Goal: Ask a question

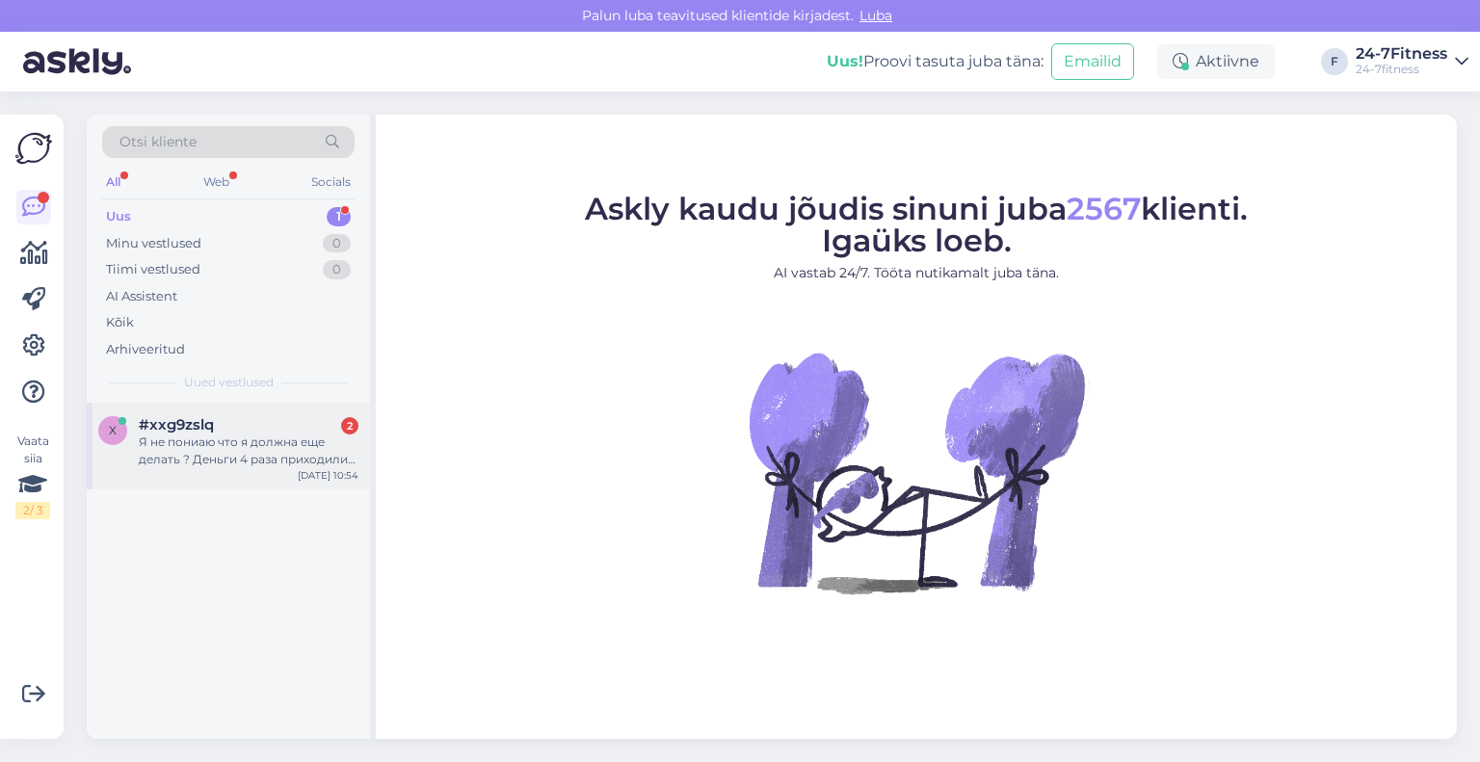
click at [246, 439] on div "Я не пониаю что я должна еще делать ? Деньги 4 раза приходили обратно . Прямое …" at bounding box center [249, 451] width 220 height 35
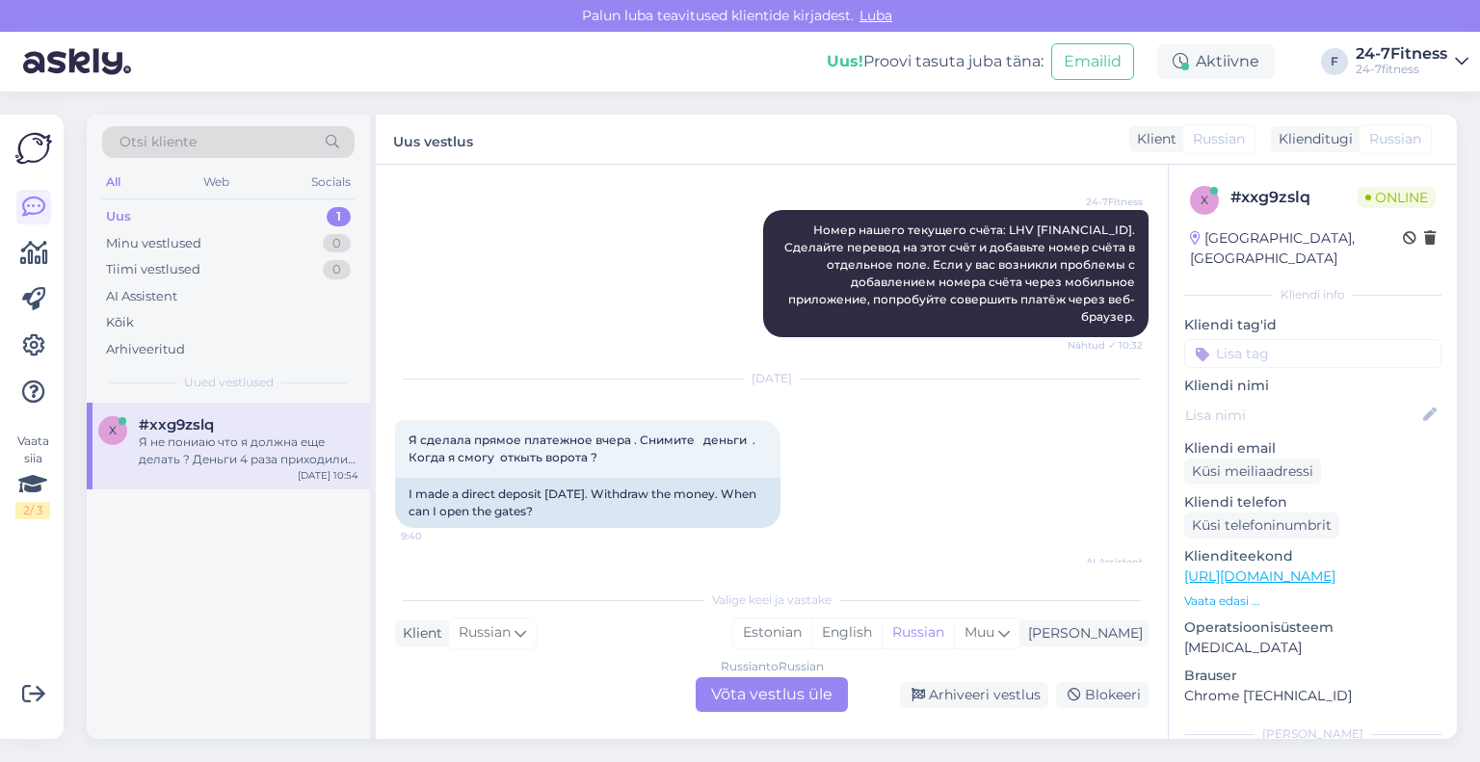
scroll to position [2433, 0]
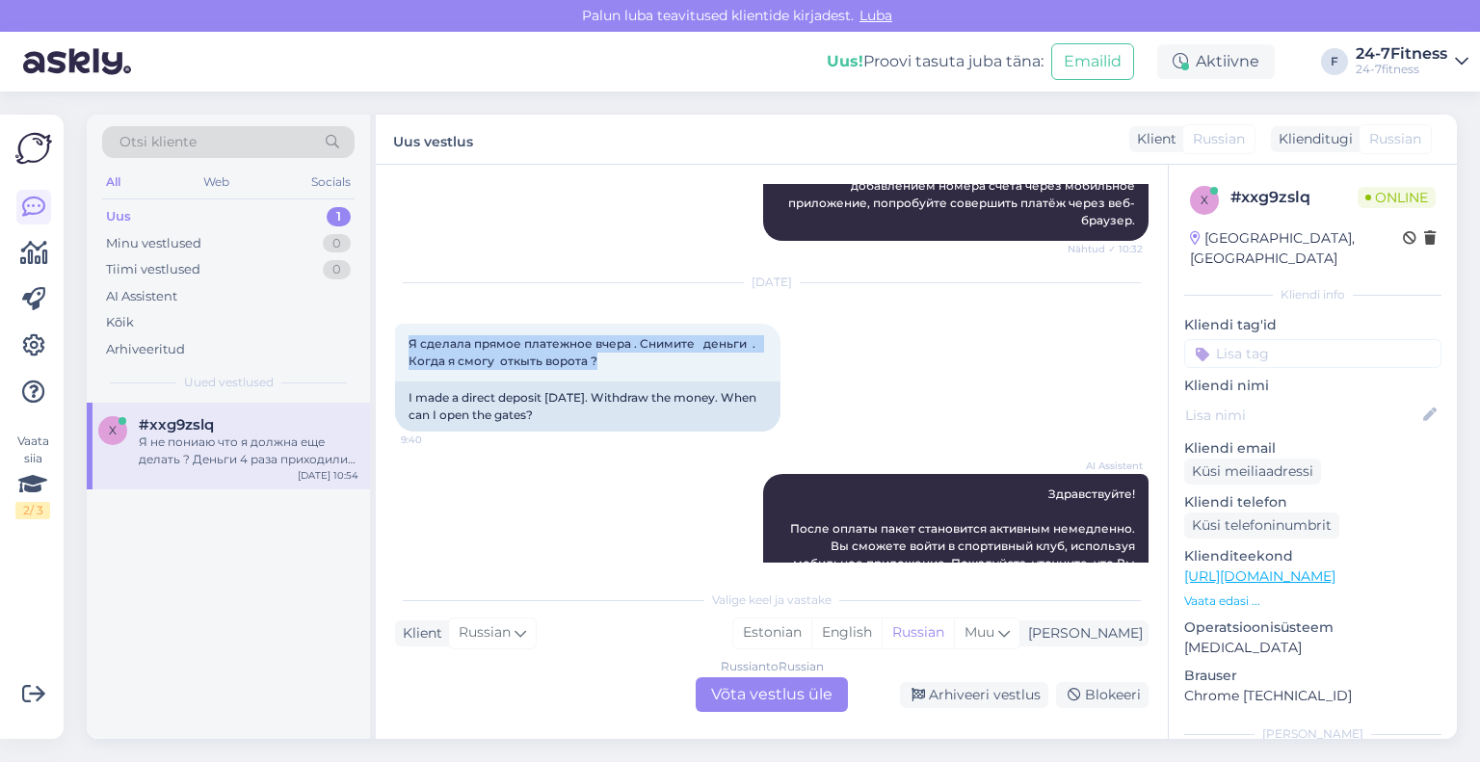
drag, startPoint x: 600, startPoint y: 376, endPoint x: 393, endPoint y: 363, distance: 207.6
click at [393, 363] on div "Vestlus algas [DATE] Mul on vaja arve number . Ma pean maksta 15:28 Mul on vaja…" at bounding box center [772, 452] width 792 height 574
copy span "Я сделала прямое платежное вчера . Снимите деньги . Когда я смогу откыть ворота…"
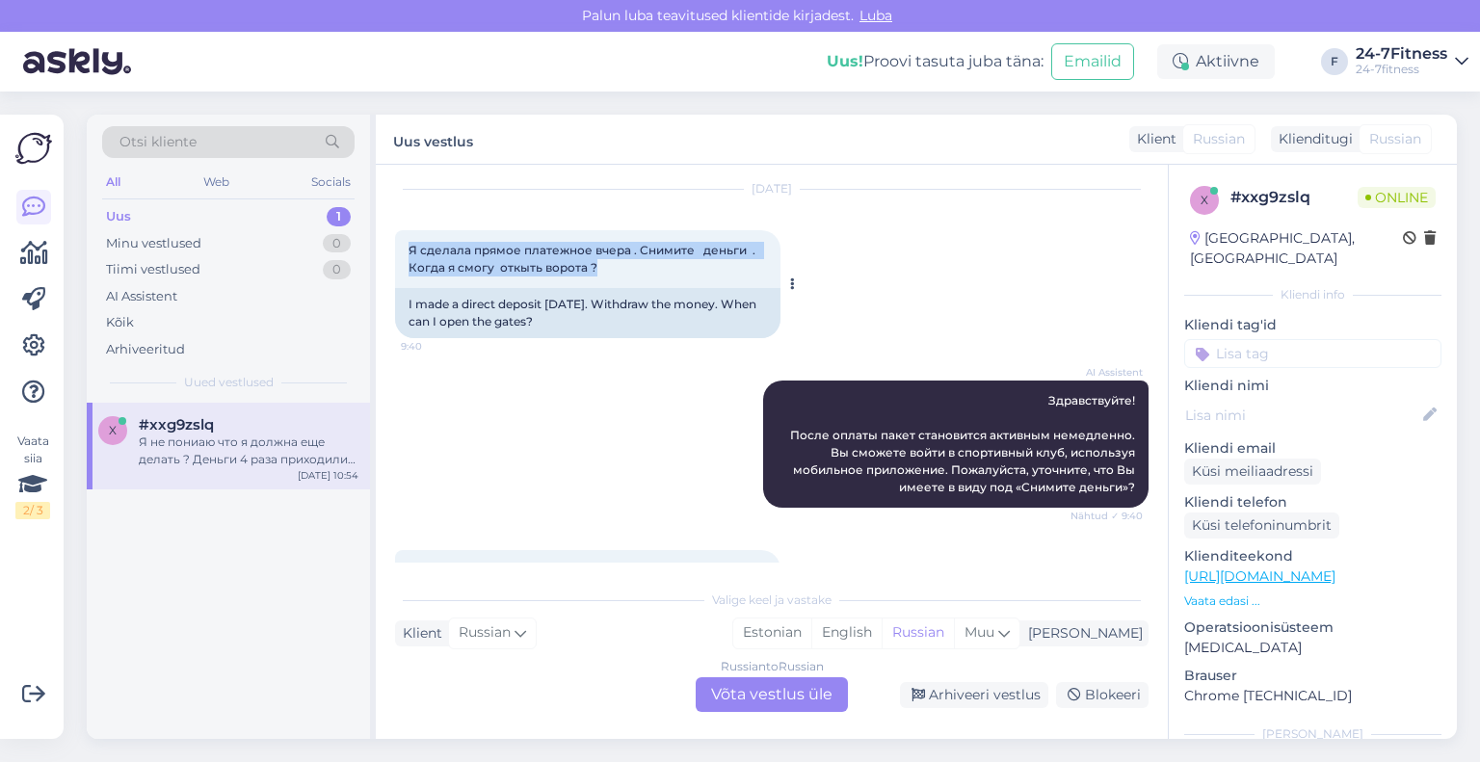
scroll to position [2626, 0]
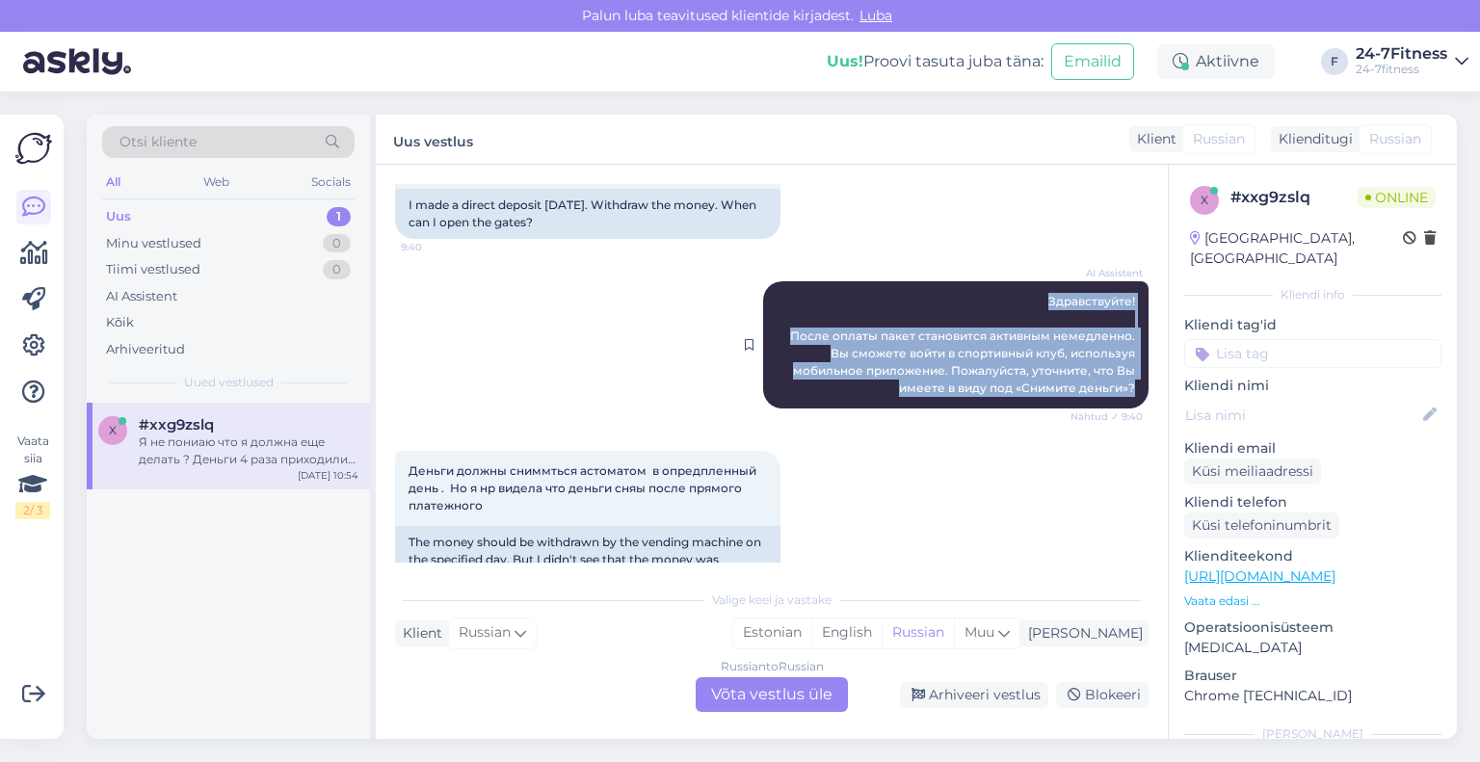
drag, startPoint x: 1125, startPoint y: 402, endPoint x: 971, endPoint y: 307, distance: 180.0
click at [971, 307] on div "AI Assistent Здравствуйте! После оплаты пакет становится активным немедленно. В…" at bounding box center [955, 344] width 385 height 127
copy span "Здравствуйте! После оплаты пакет становится активным немедленно. Вы сможете вой…"
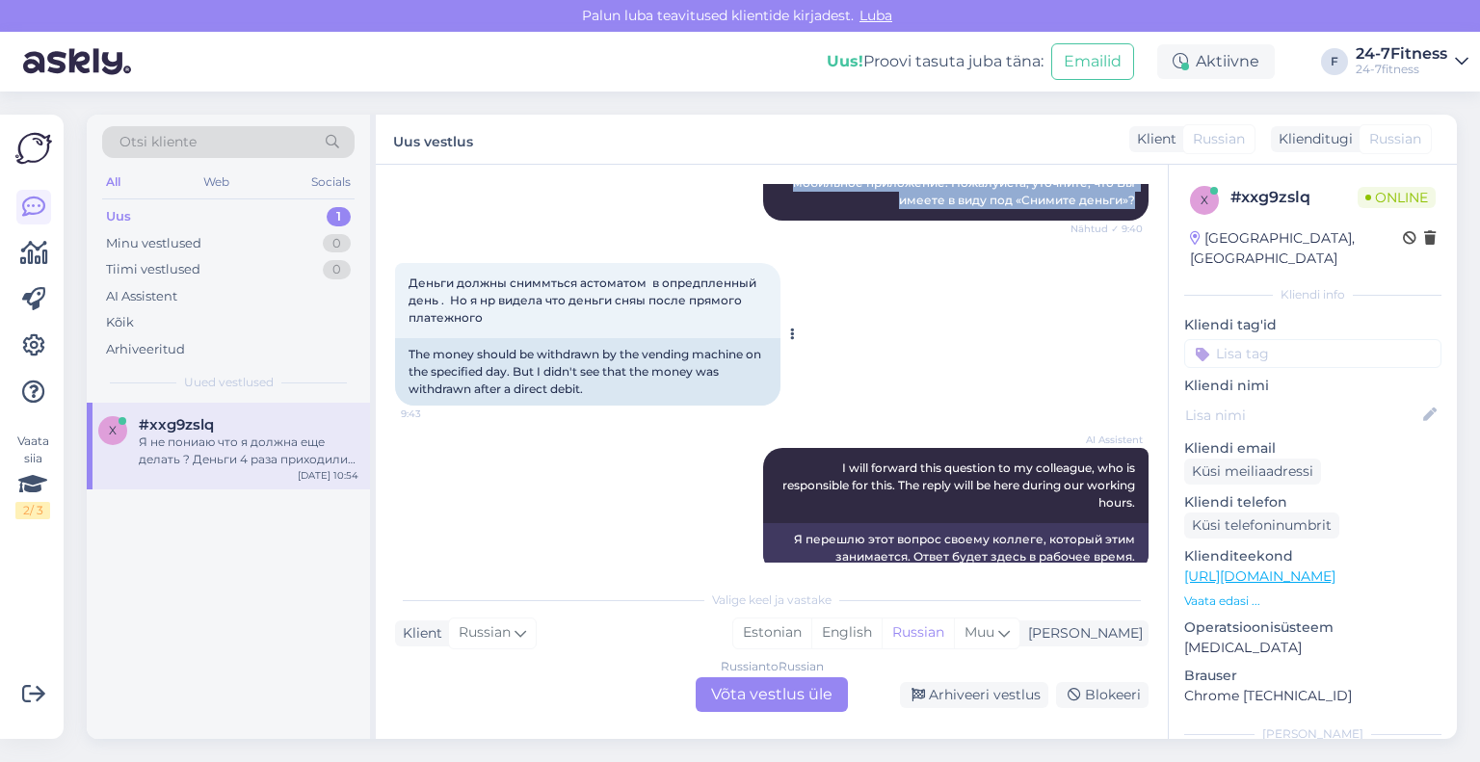
scroll to position [2819, 0]
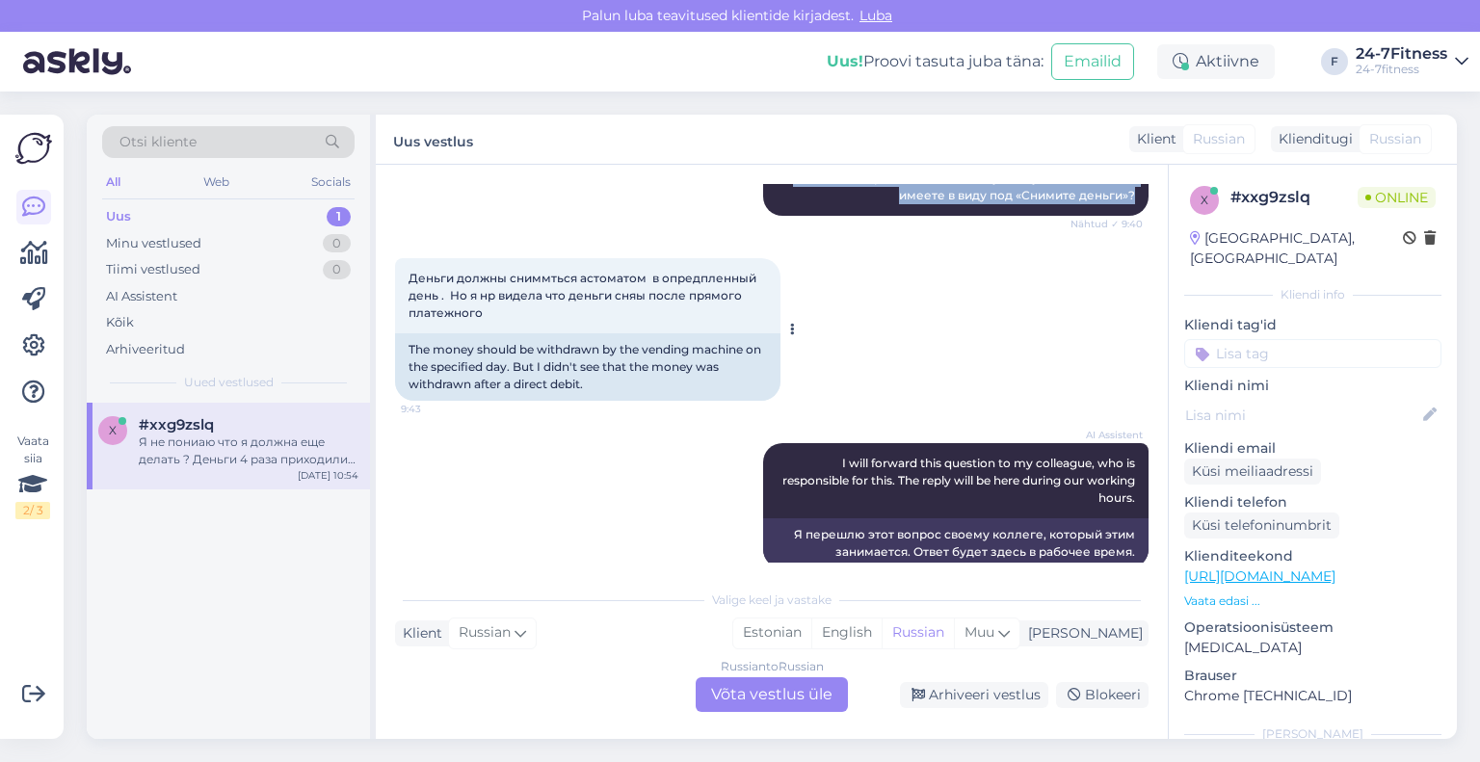
drag, startPoint x: 515, startPoint y: 327, endPoint x: 403, endPoint y: 296, distance: 116.0
click at [403, 296] on div "Деньги должны сниммться астоматом в опредпленный день . Но я нр видела что день…" at bounding box center [587, 295] width 385 height 75
copy span "Деньги должны сниммться астоматом в опредпленный день . Но я нр видела что день…"
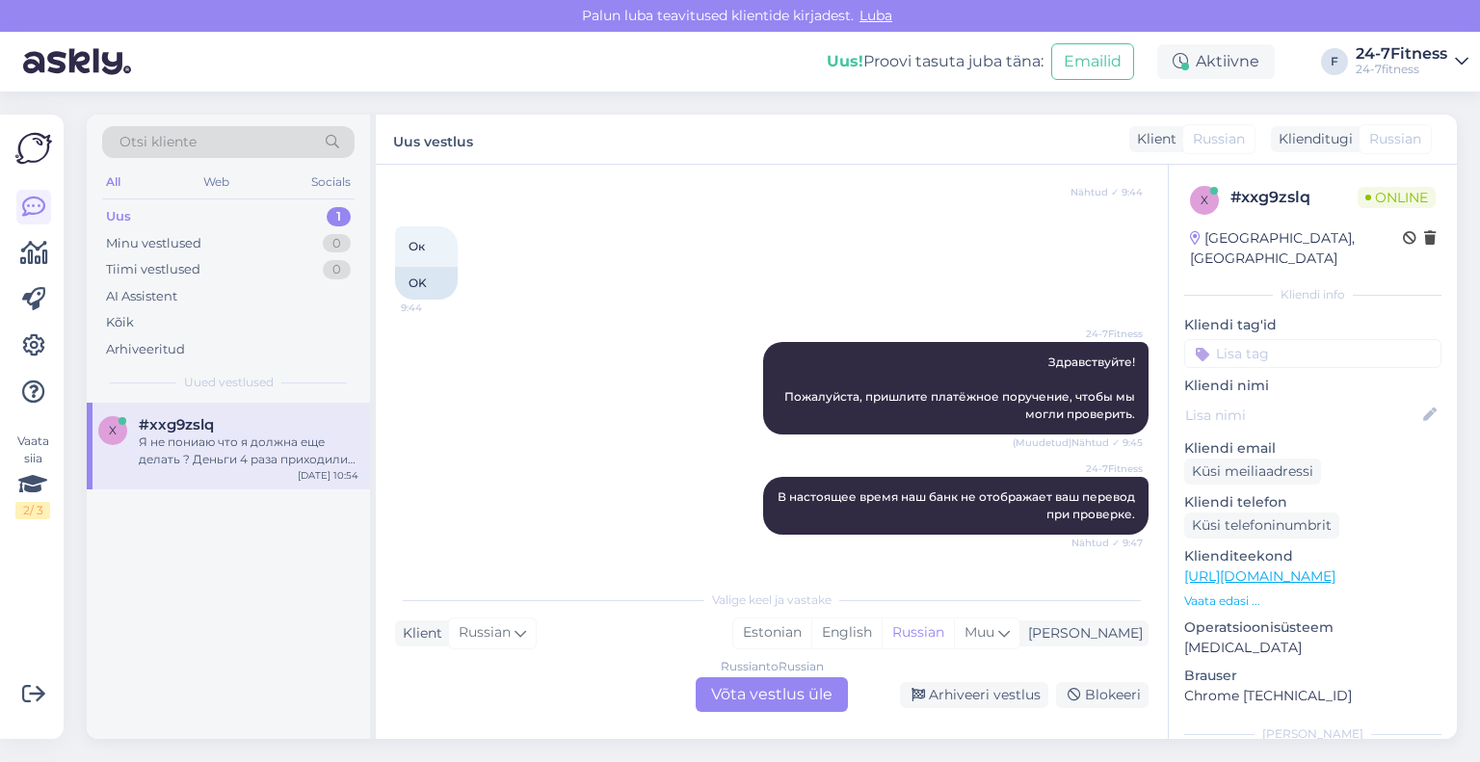
scroll to position [3204, 0]
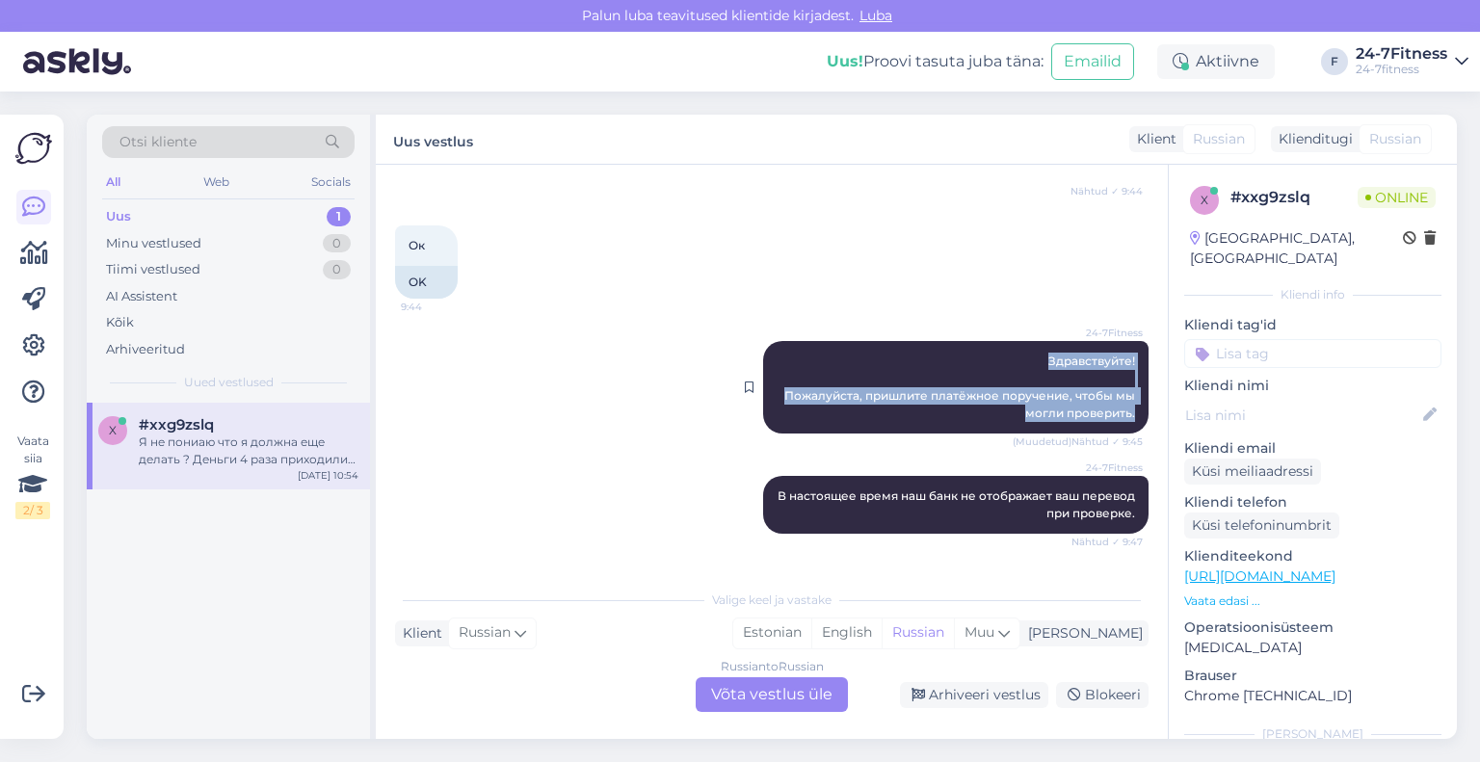
drag, startPoint x: 1125, startPoint y: 427, endPoint x: 970, endPoint y: 362, distance: 168.1
click at [970, 362] on div "24-7Fitness Здравствуйте! Пожалуйста, пришлите платёжное поручение, чтобы мы мо…" at bounding box center [955, 387] width 385 height 93
copy span "Здравствуйте! Пожалуйста, пришлите платёжное поручение, чтобы мы могли проверит…"
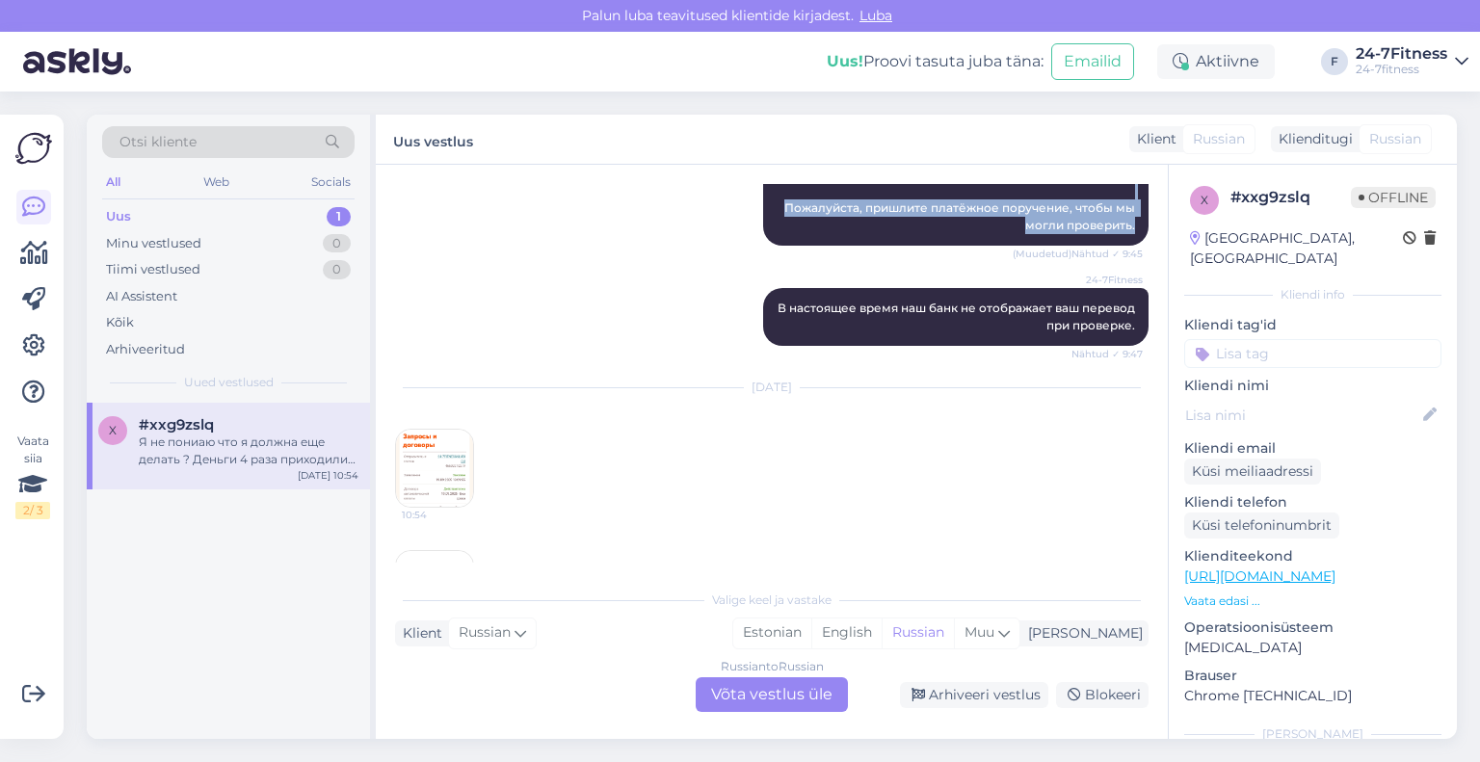
scroll to position [3397, 0]
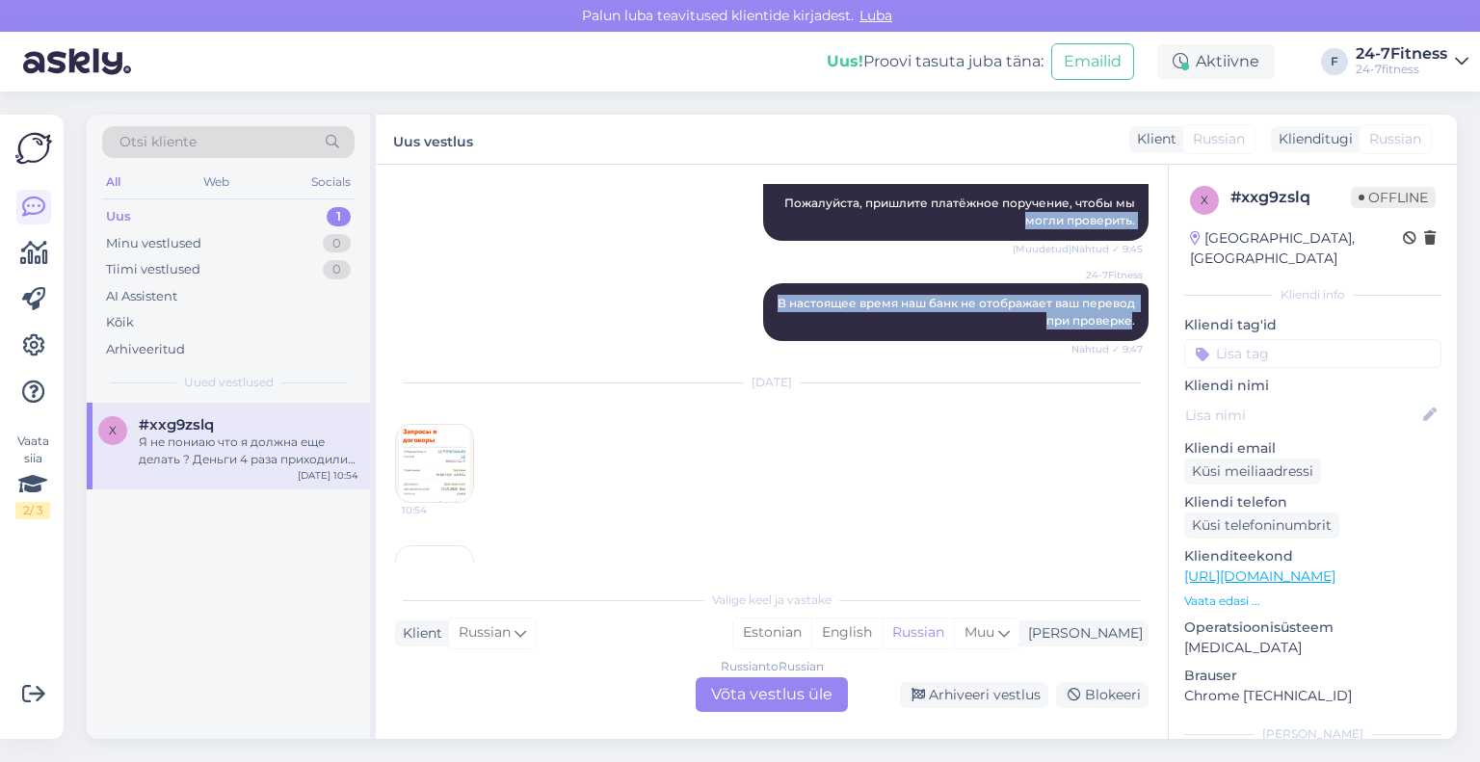
drag, startPoint x: 1118, startPoint y: 330, endPoint x: 728, endPoint y: 274, distance: 394.3
click at [728, 274] on div "Vestlus algas [DATE] Mul on vaja arve number . Ma pean maksta 15:28 Mul on vaja…" at bounding box center [780, 373] width 771 height 379
copy div "могли проверить. (Muudetud) Nähtud ✓ 9:45 24-7Fitness В настоящее время наш бан…"
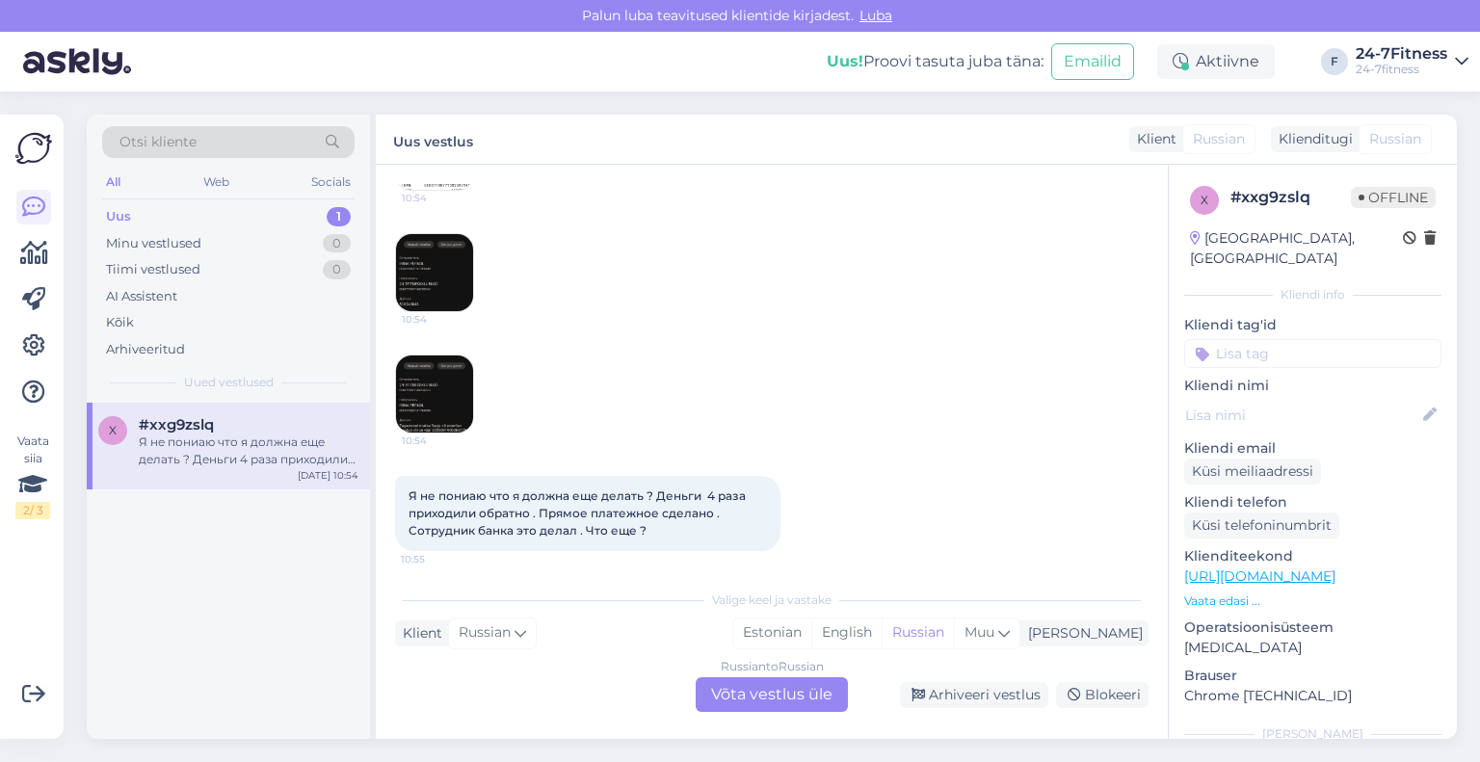
scroll to position [3853, 0]
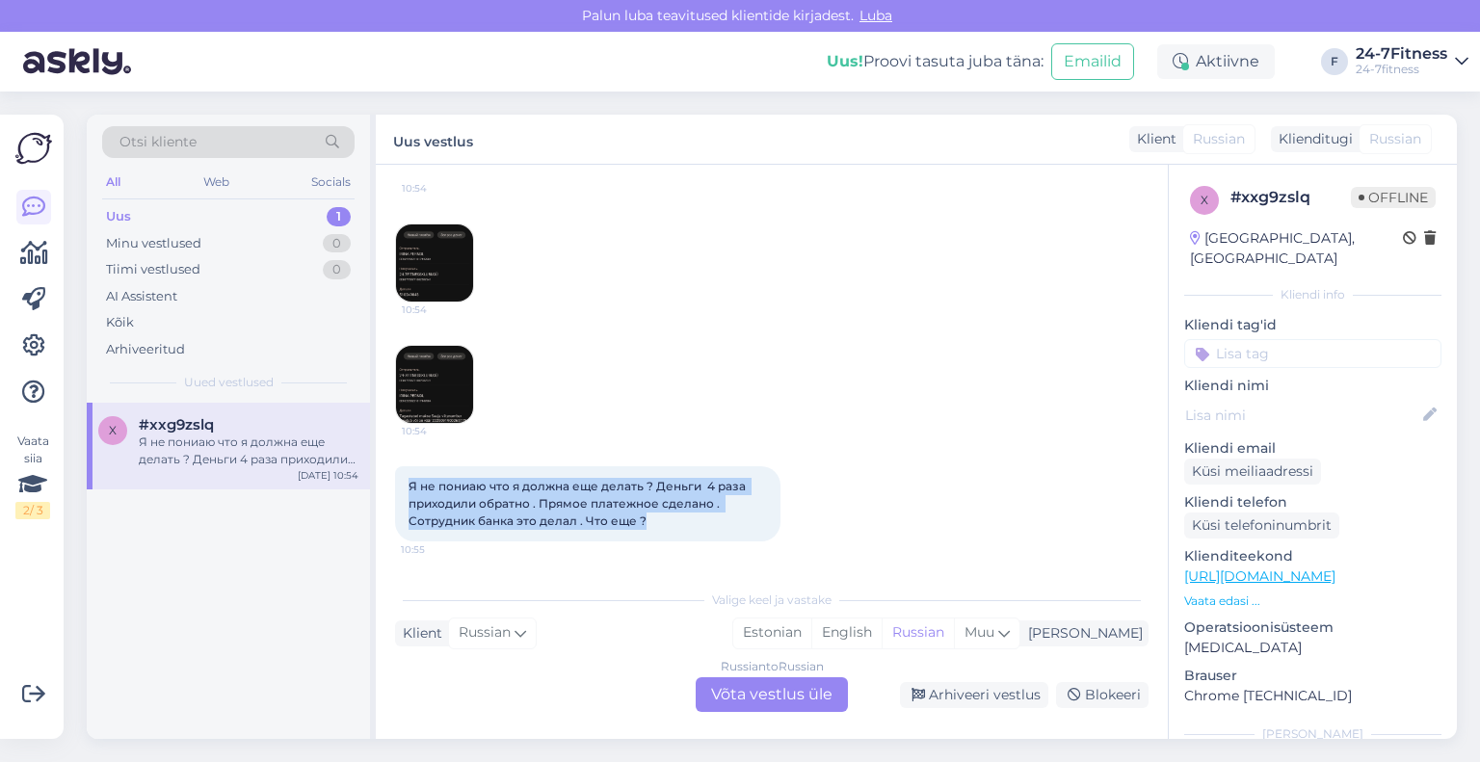
drag, startPoint x: 671, startPoint y: 516, endPoint x: 389, endPoint y: 472, distance: 284.7
click at [389, 472] on div "Vestlus algas [DATE] Mul on vaja arve number . Ma pean maksta 15:28 Mul on vaja…" at bounding box center [772, 452] width 792 height 574
copy span "Я не пониаю что я должна еще делать ? Деньги 4 раза приходили обратно . Прямое …"
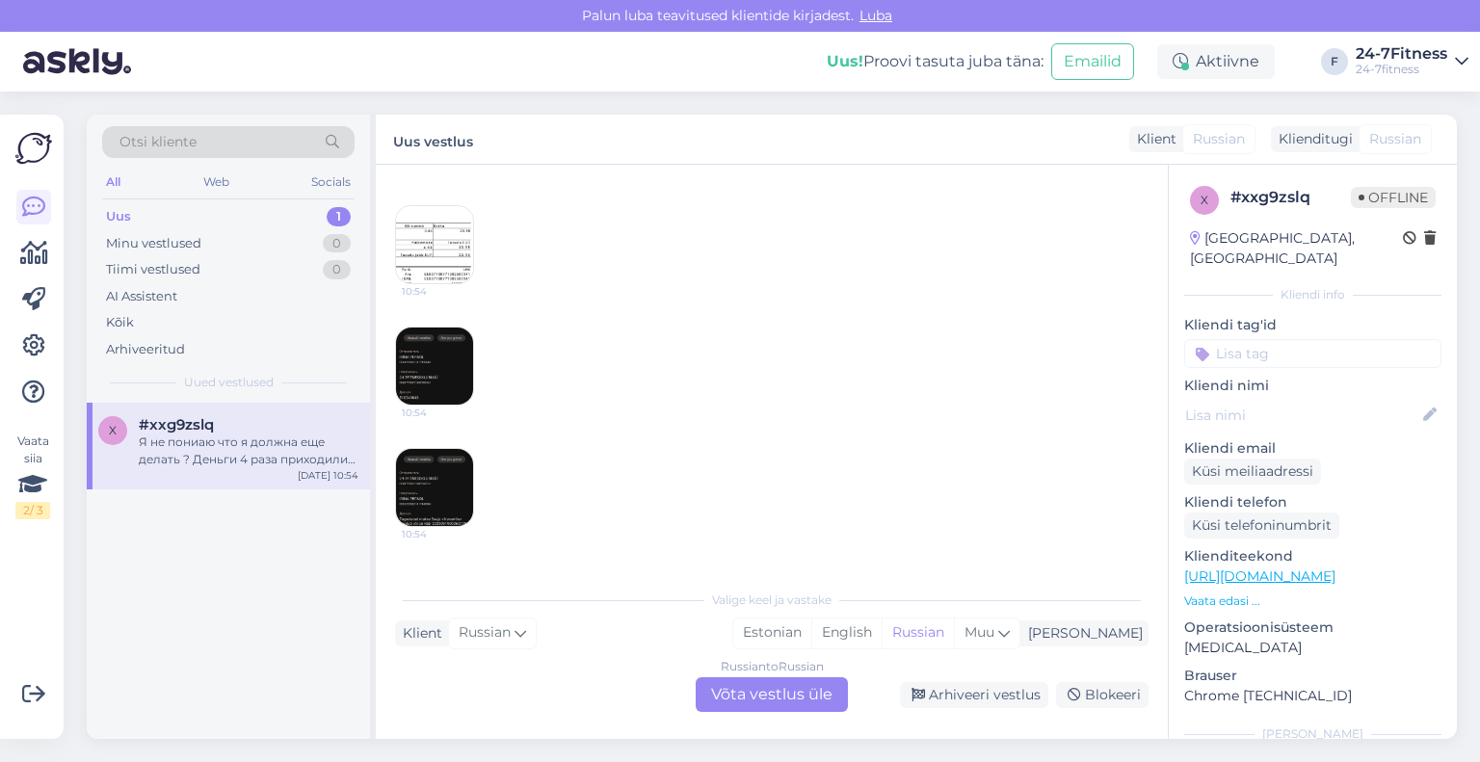
scroll to position [3564, 0]
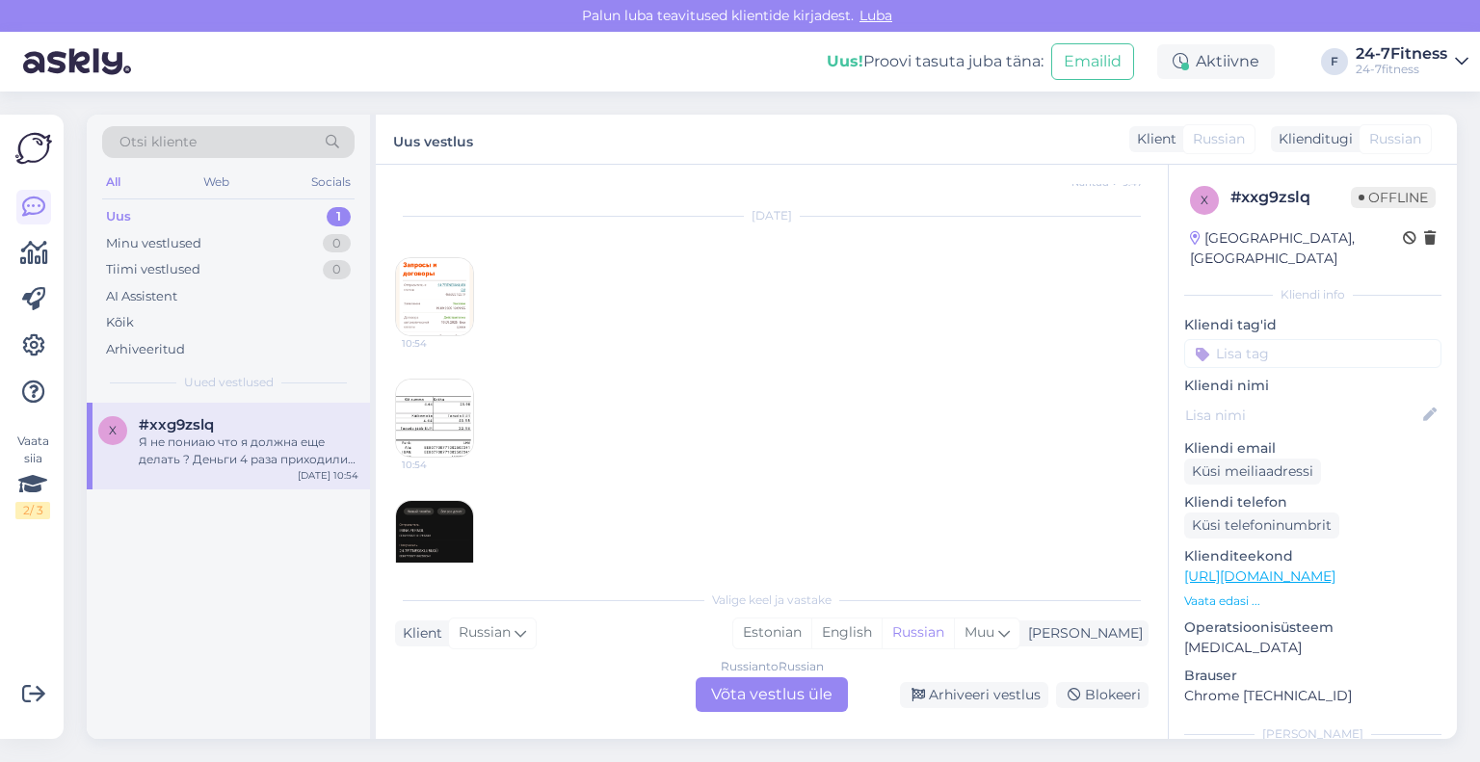
click at [425, 323] on img at bounding box center [434, 296] width 77 height 77
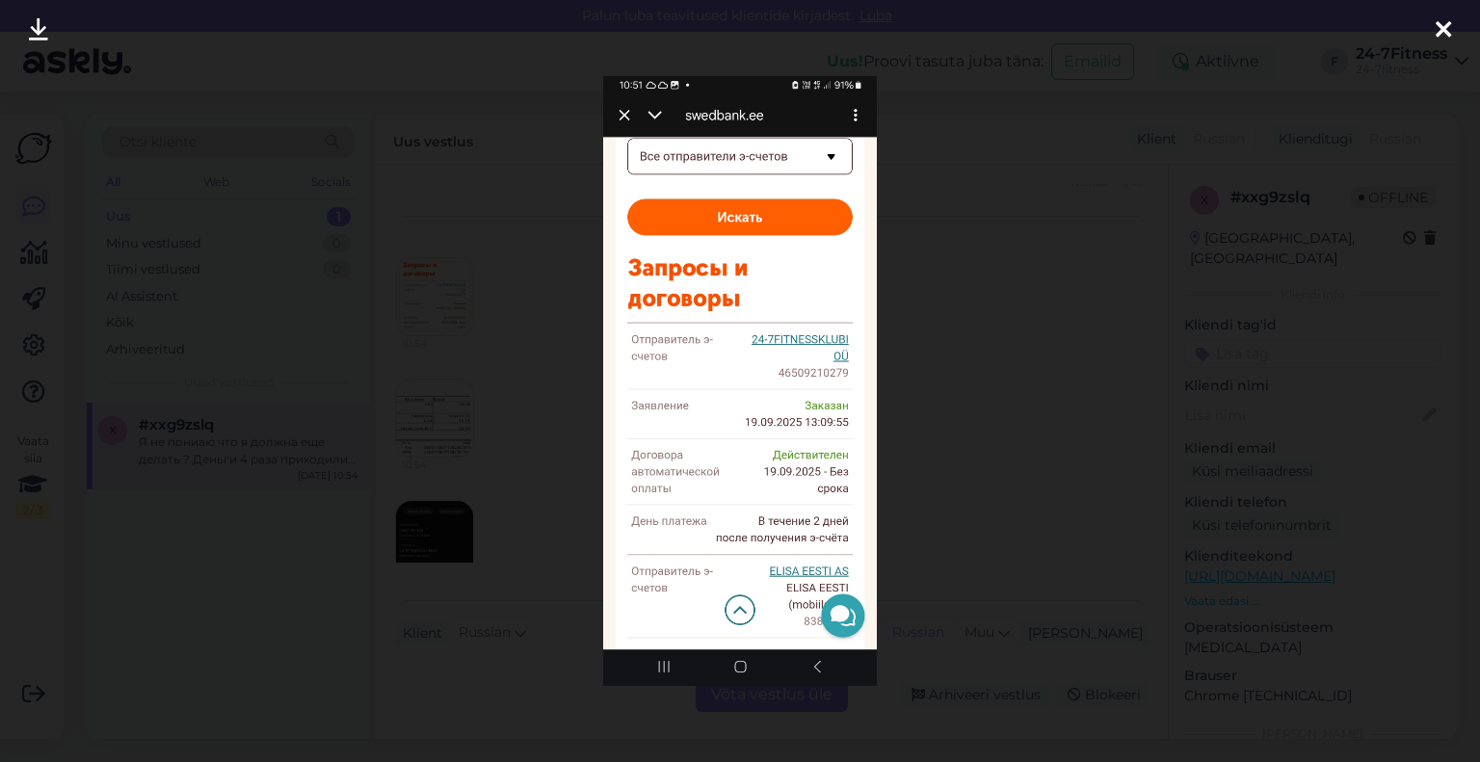
click at [1453, 17] on div at bounding box center [1443, 30] width 39 height 61
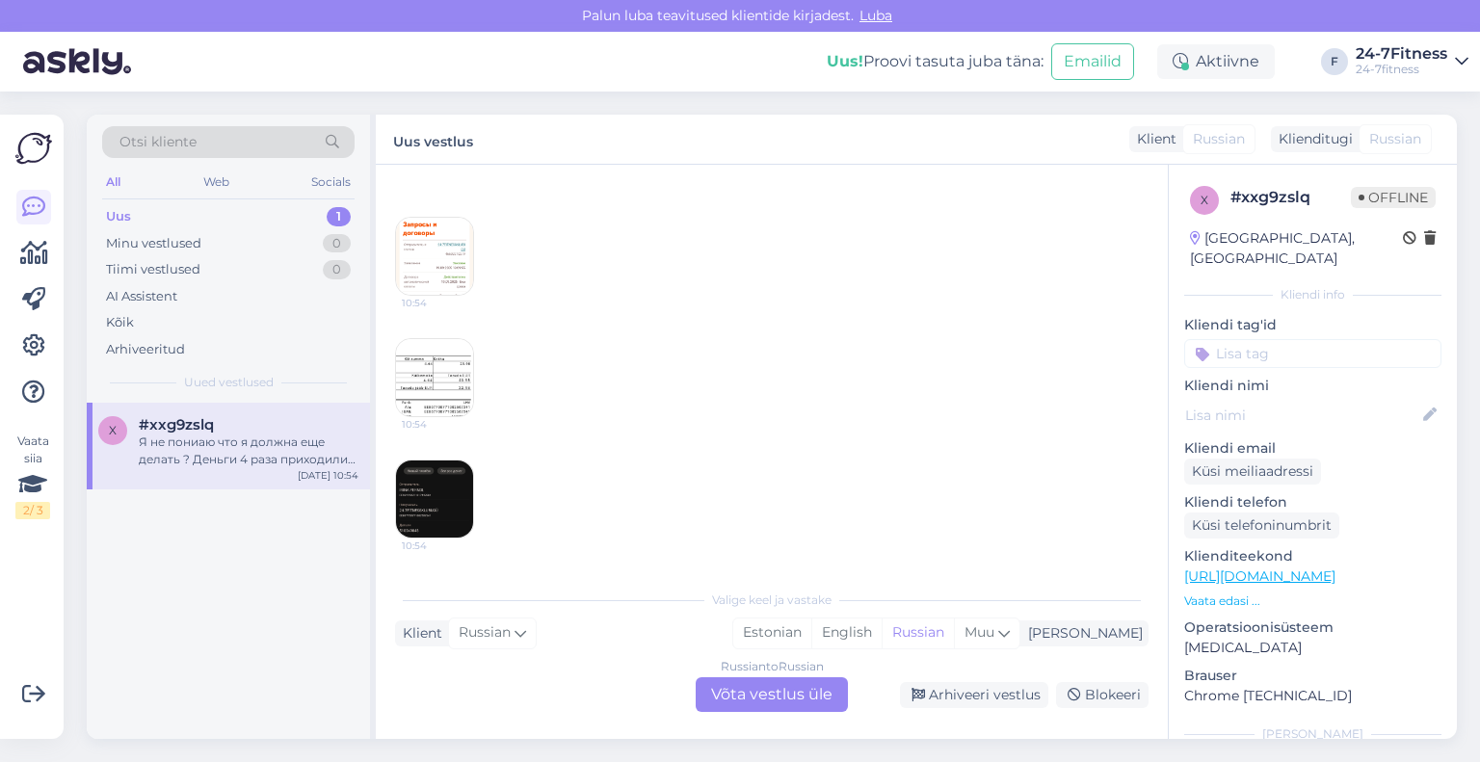
scroll to position [3757, 0]
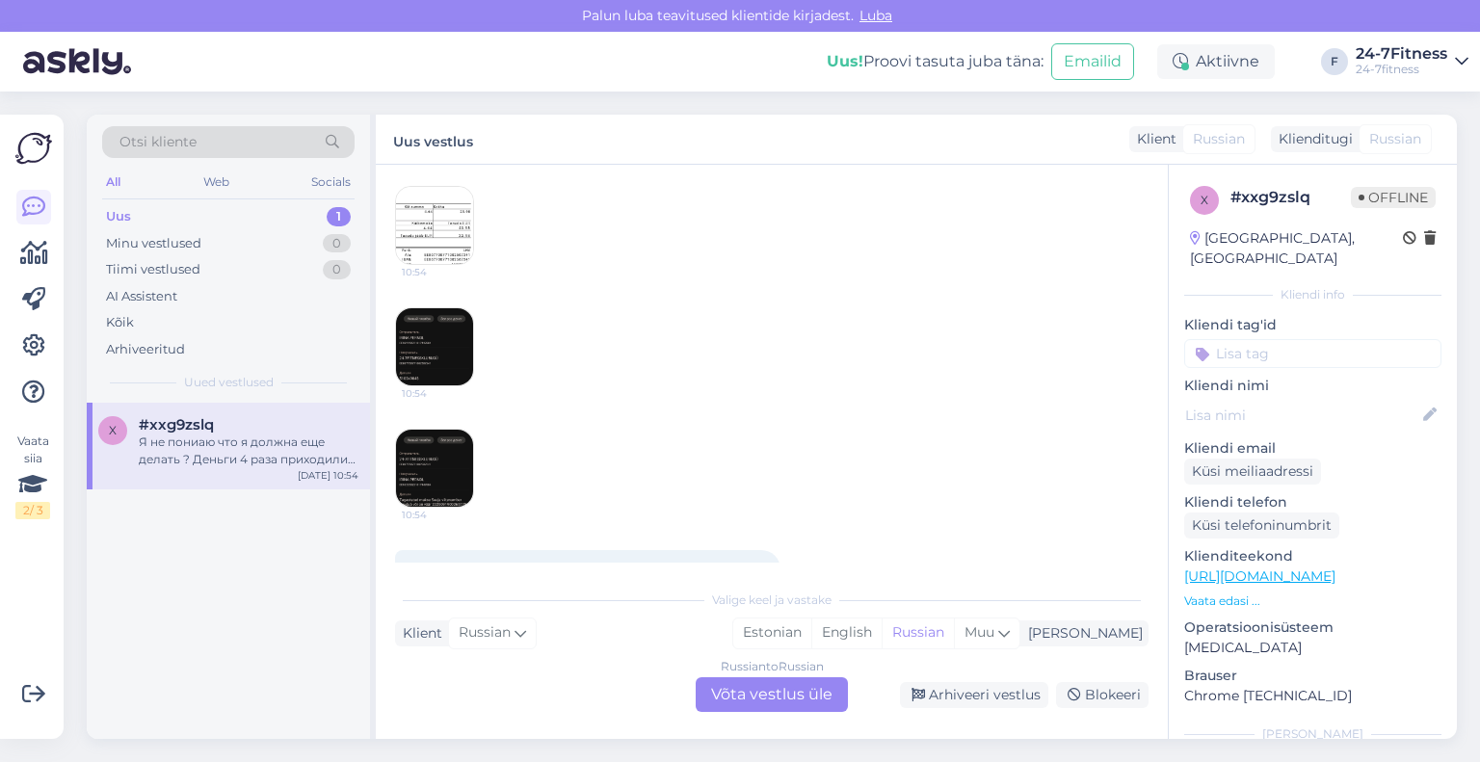
click at [409, 218] on img at bounding box center [434, 225] width 77 height 77
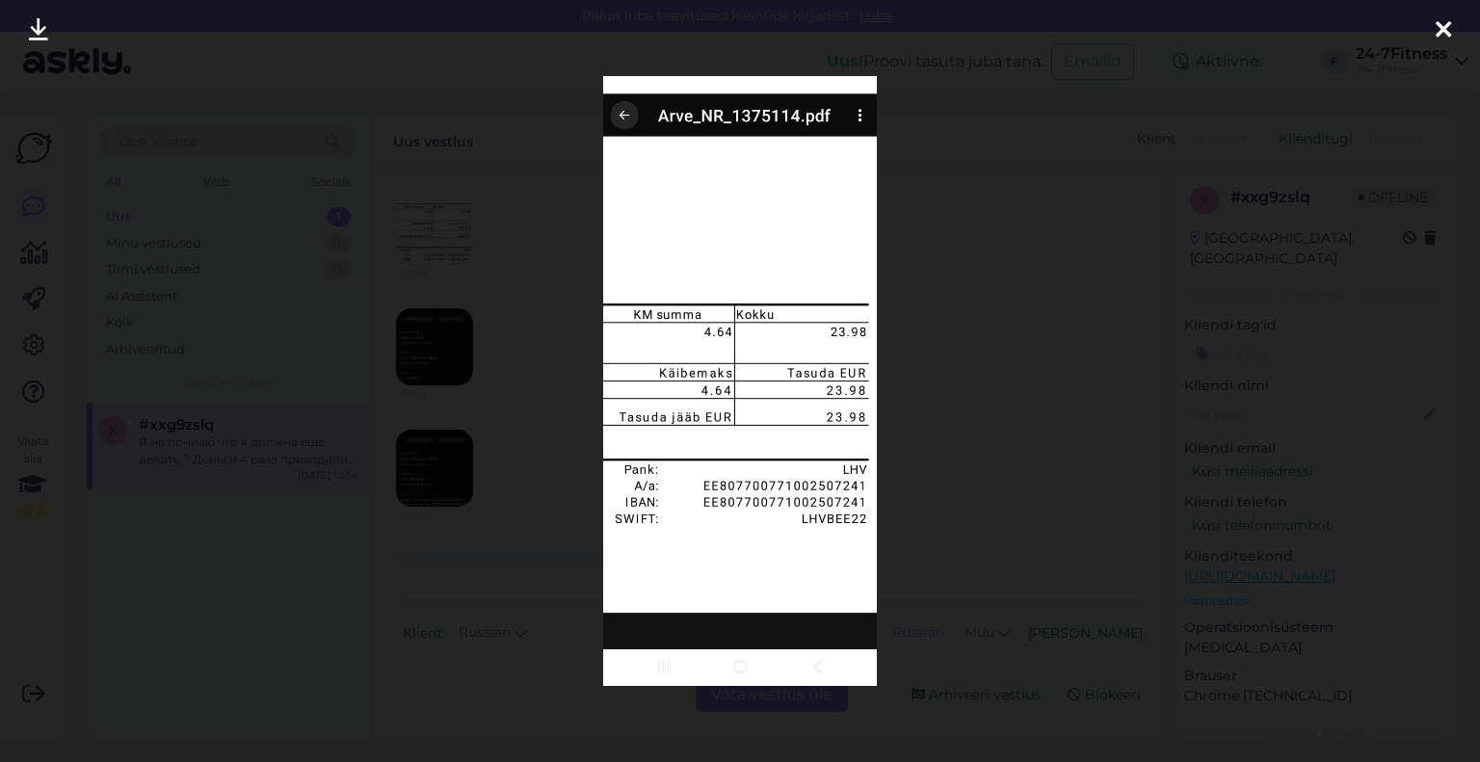
click at [1449, 22] on icon at bounding box center [1443, 30] width 15 height 25
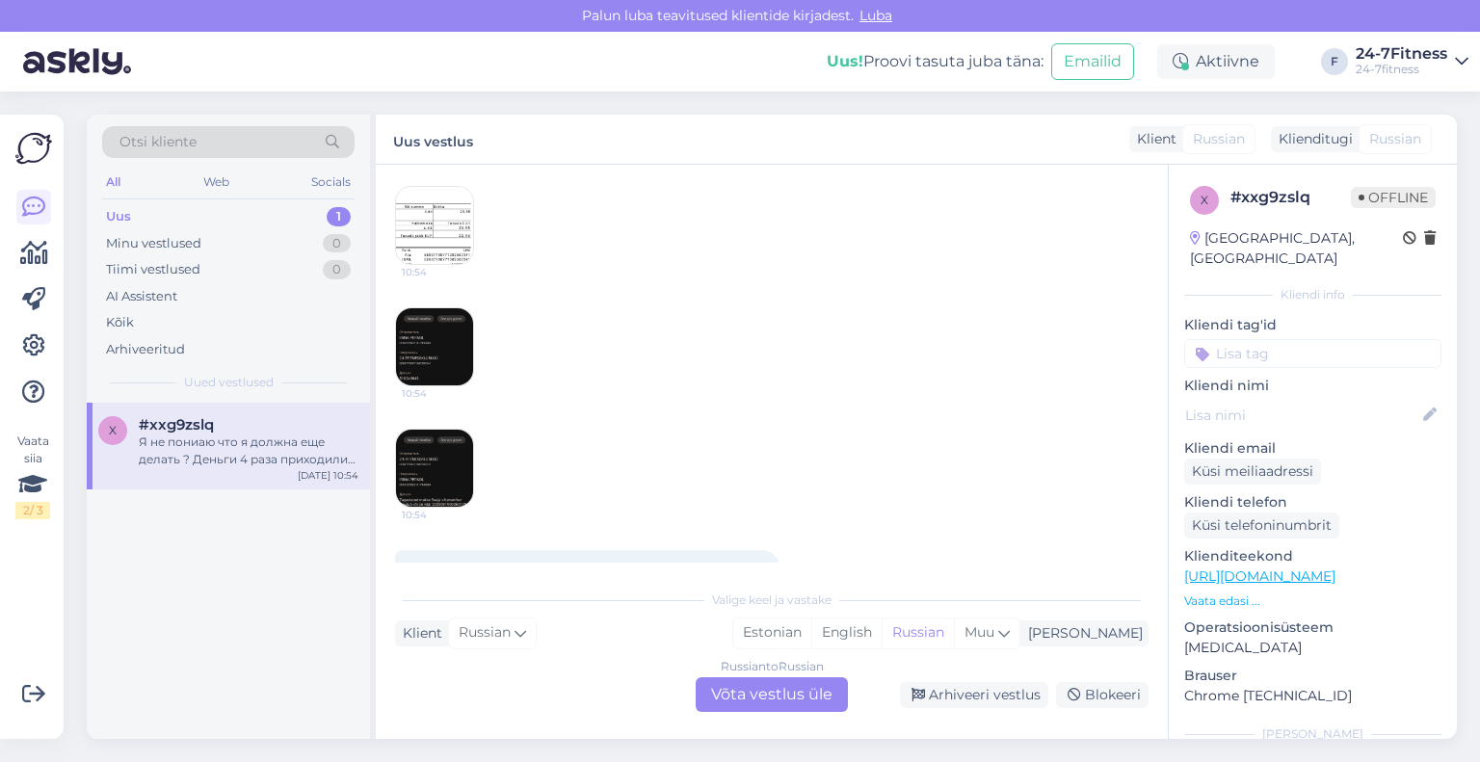
click at [428, 350] on img at bounding box center [434, 346] width 77 height 77
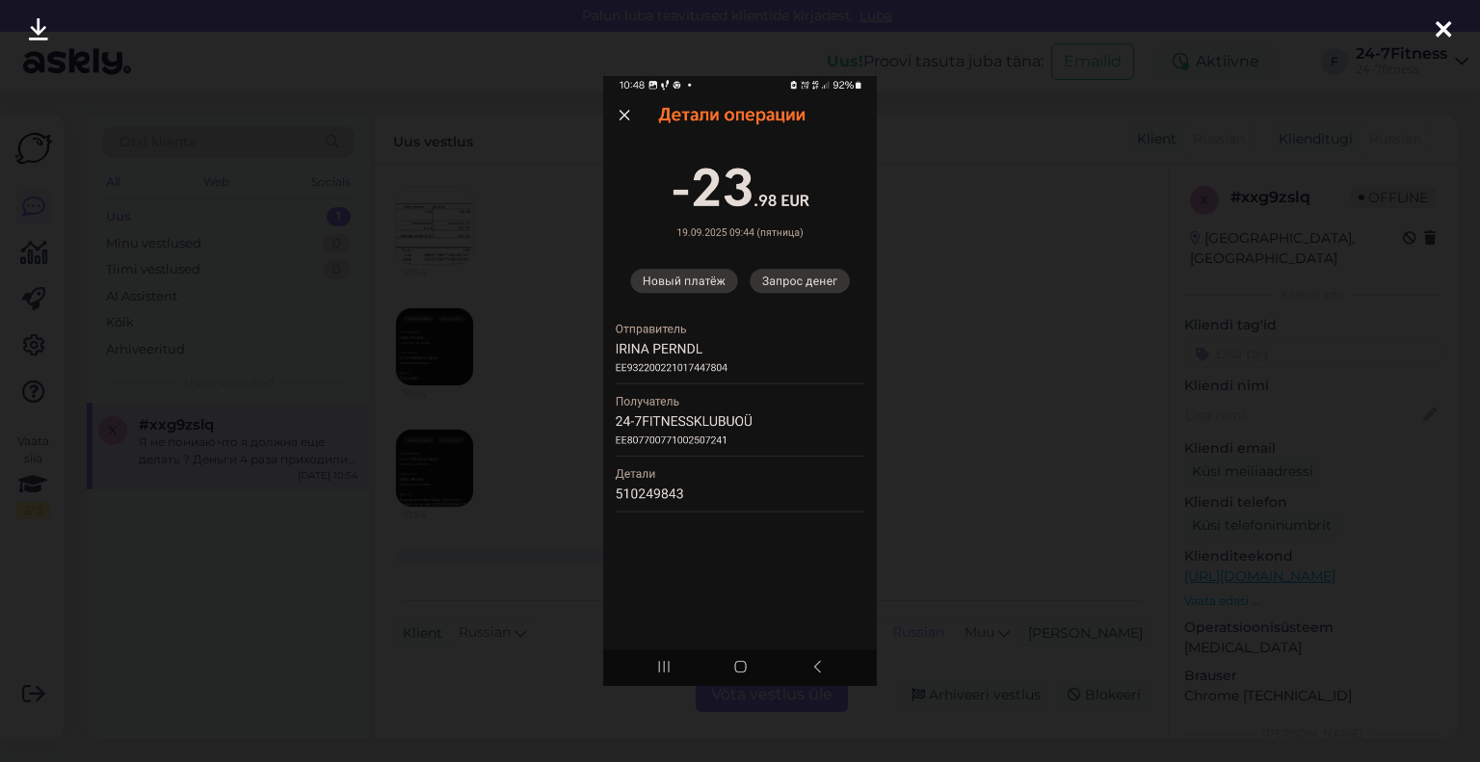
click at [1449, 29] on div at bounding box center [1443, 30] width 39 height 61
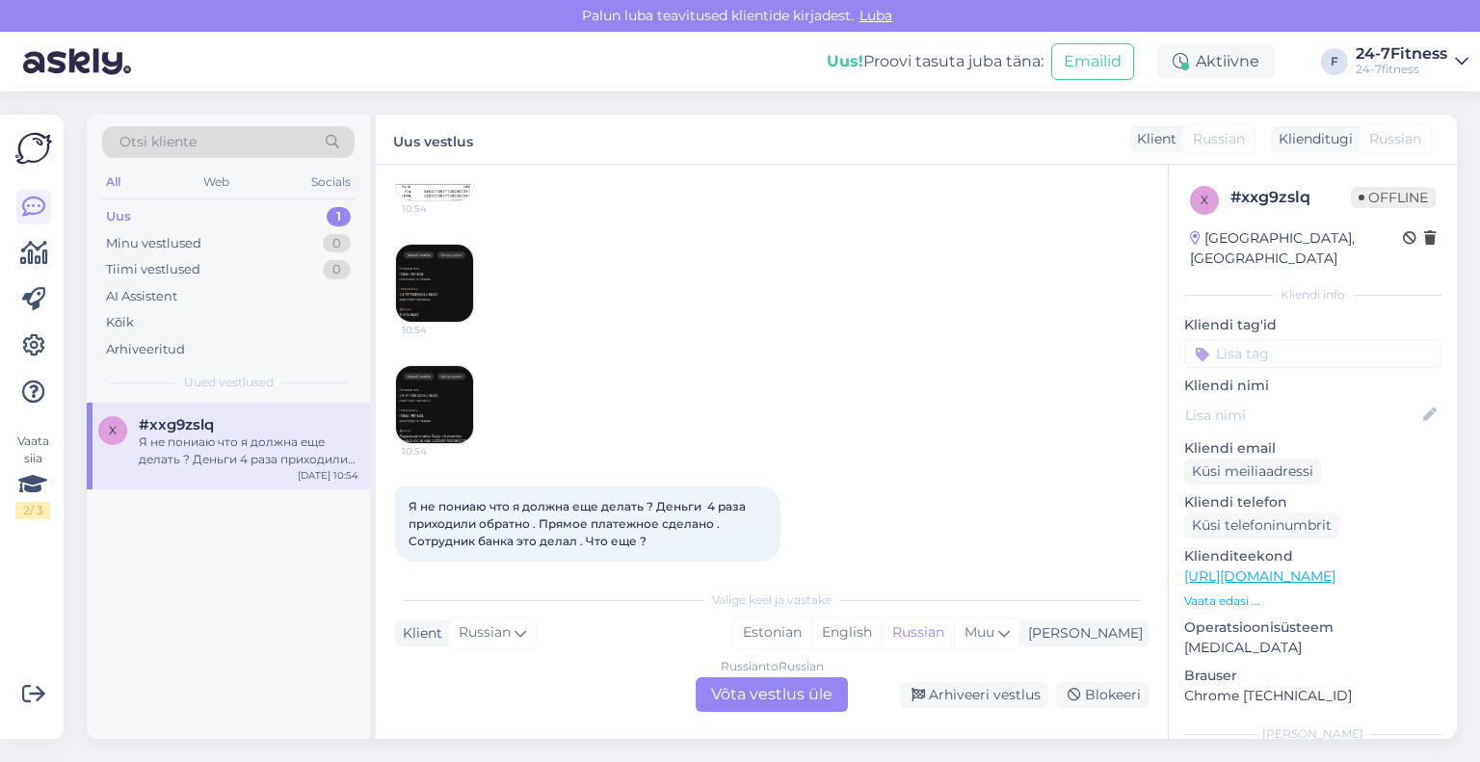
scroll to position [3853, 0]
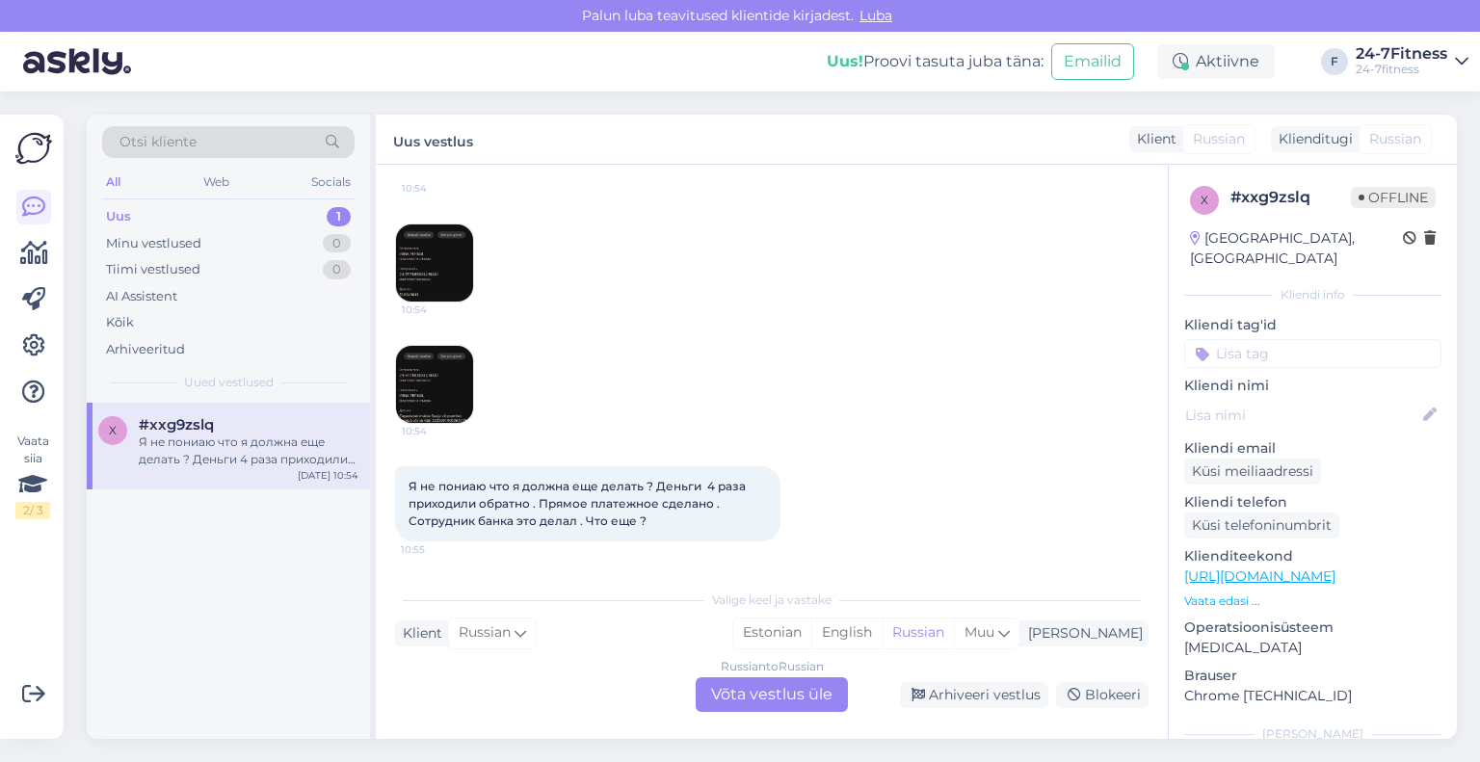
click at [432, 383] on img at bounding box center [434, 384] width 77 height 77
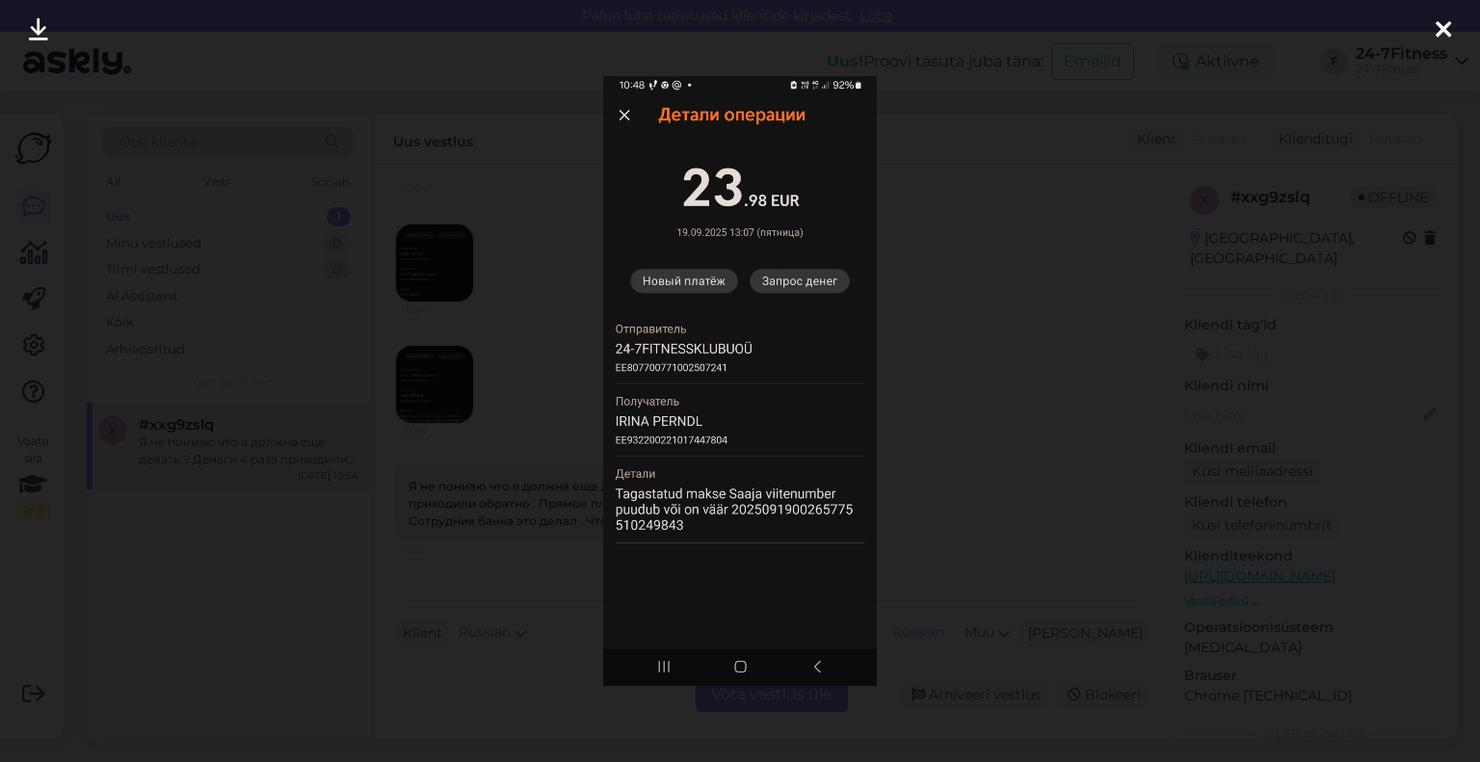
click at [1449, 18] on icon at bounding box center [1443, 30] width 15 height 25
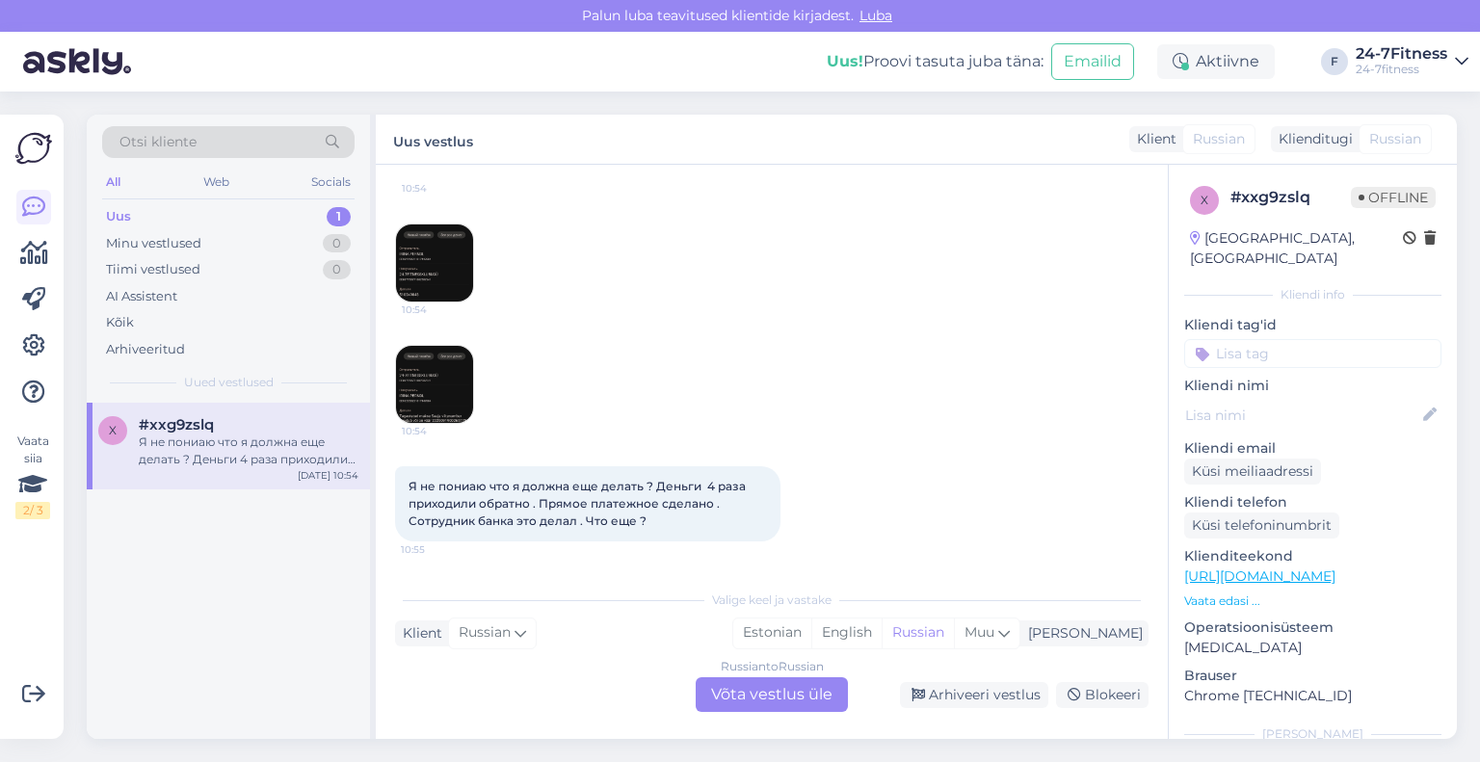
click at [825, 693] on div "Russian to Russian Võta vestlus üle" at bounding box center [772, 695] width 152 height 35
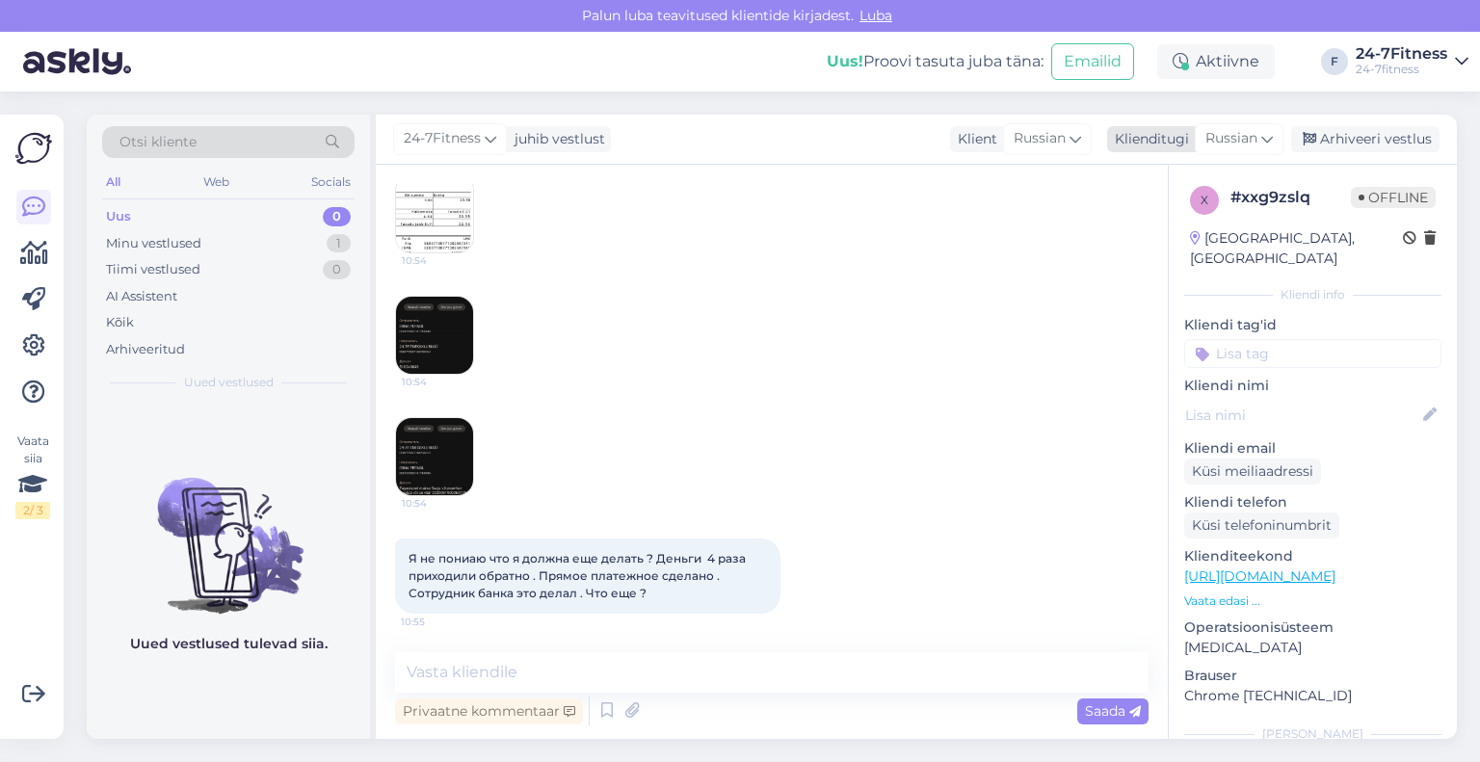
click at [1172, 142] on div "Klienditugi" at bounding box center [1148, 139] width 82 height 20
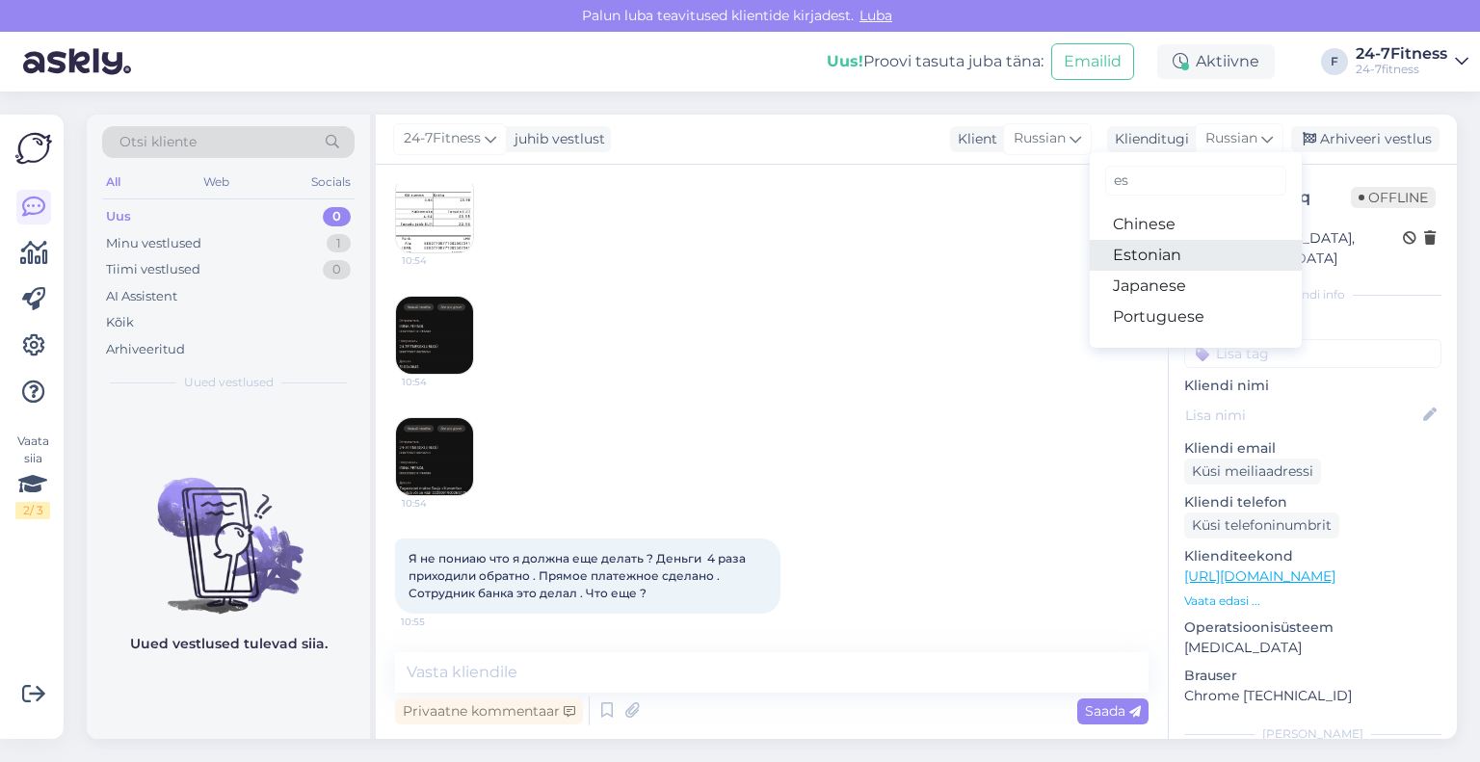
type input "es"
click at [1183, 246] on link "Estonian" at bounding box center [1196, 255] width 212 height 31
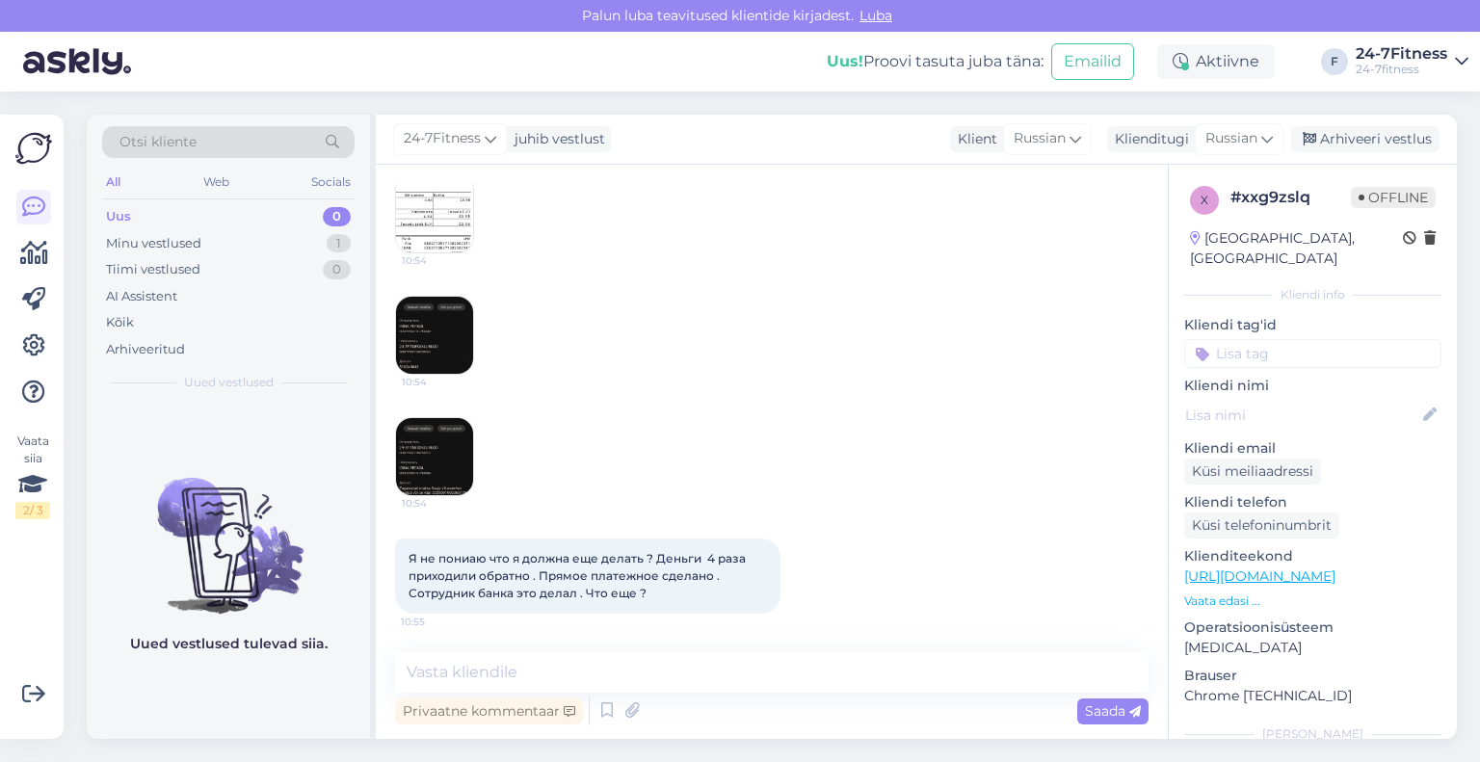
scroll to position [3953, 0]
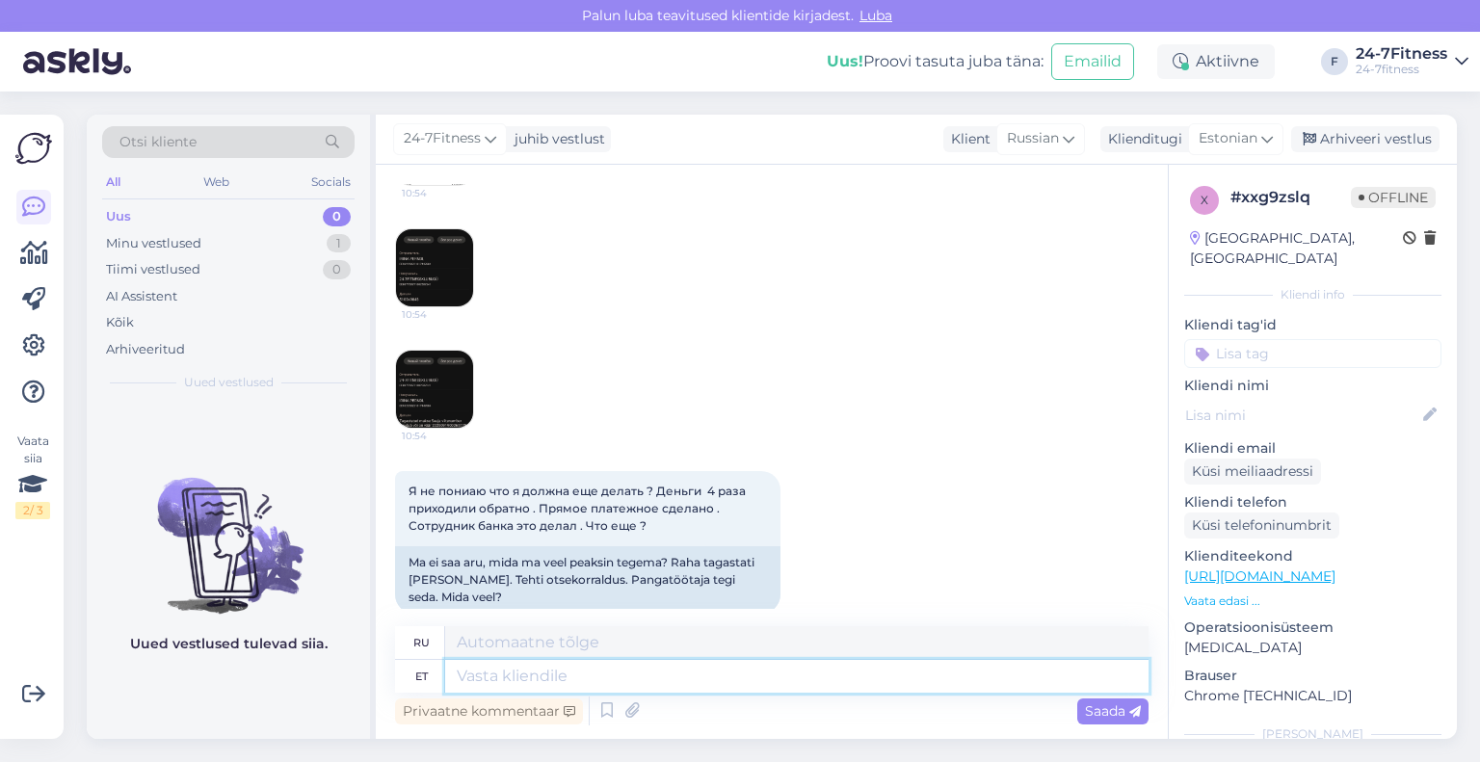
click at [571, 670] on textarea at bounding box center [797, 676] width 704 height 33
paste textarea "Tere! Pank tagastab automaatselt makse, kui makselt on puudu viitenumber, kuna …"
type textarea "Tere! Pank tagastab automaatselt makse, kui makselt on puudu viitenumber, kuna …"
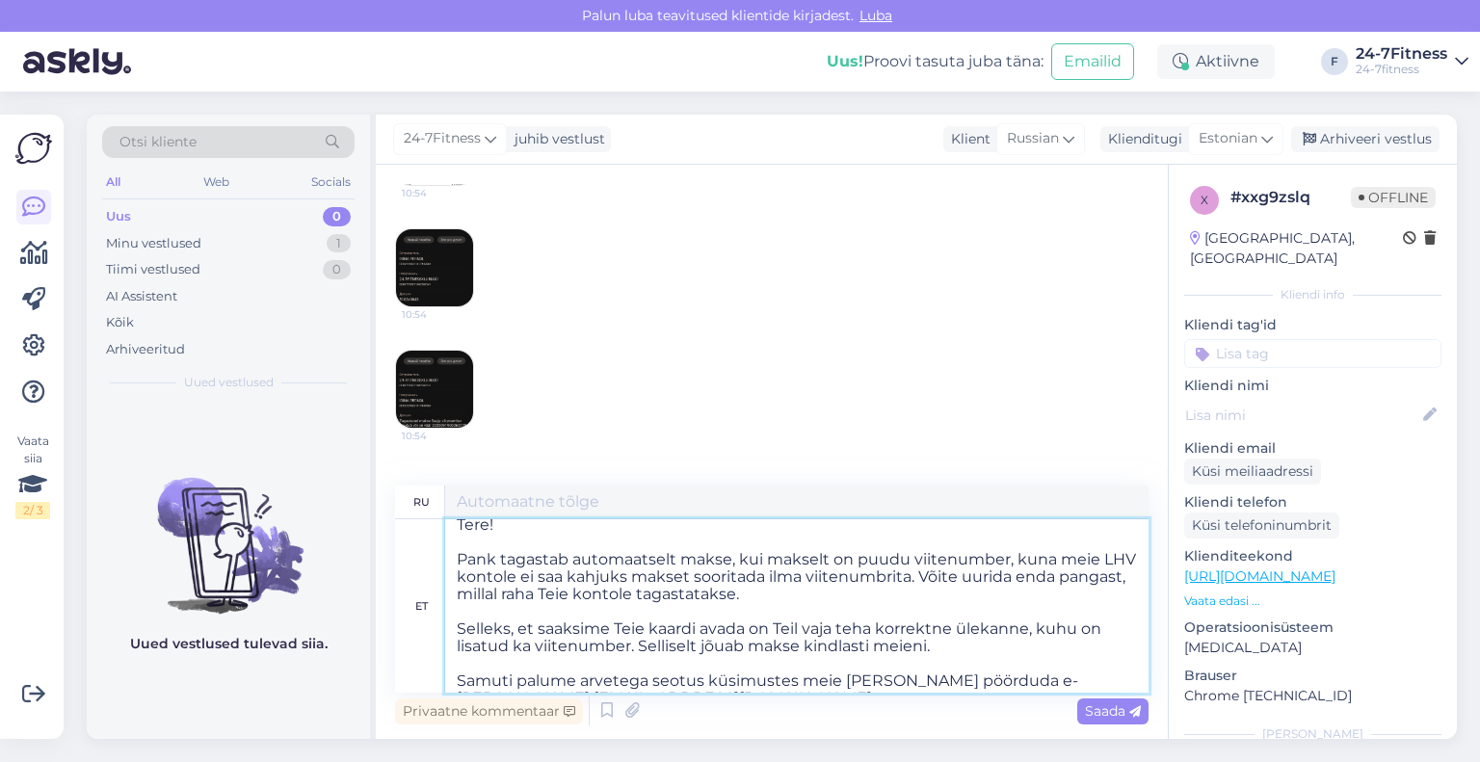
scroll to position [0, 0]
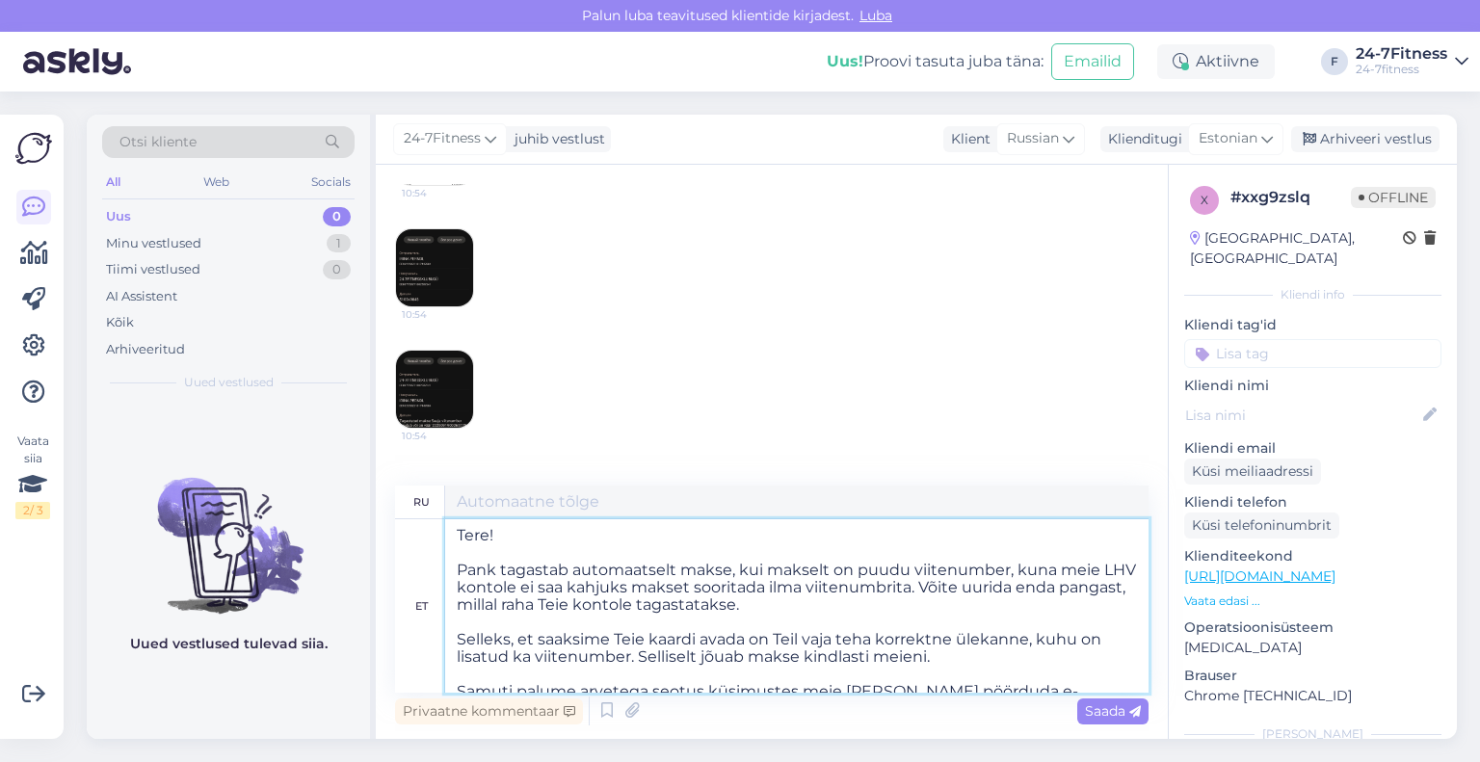
type textarea "Здравствуйте! Банк автоматически вернёт платёж, если у платёжного поручения отс…"
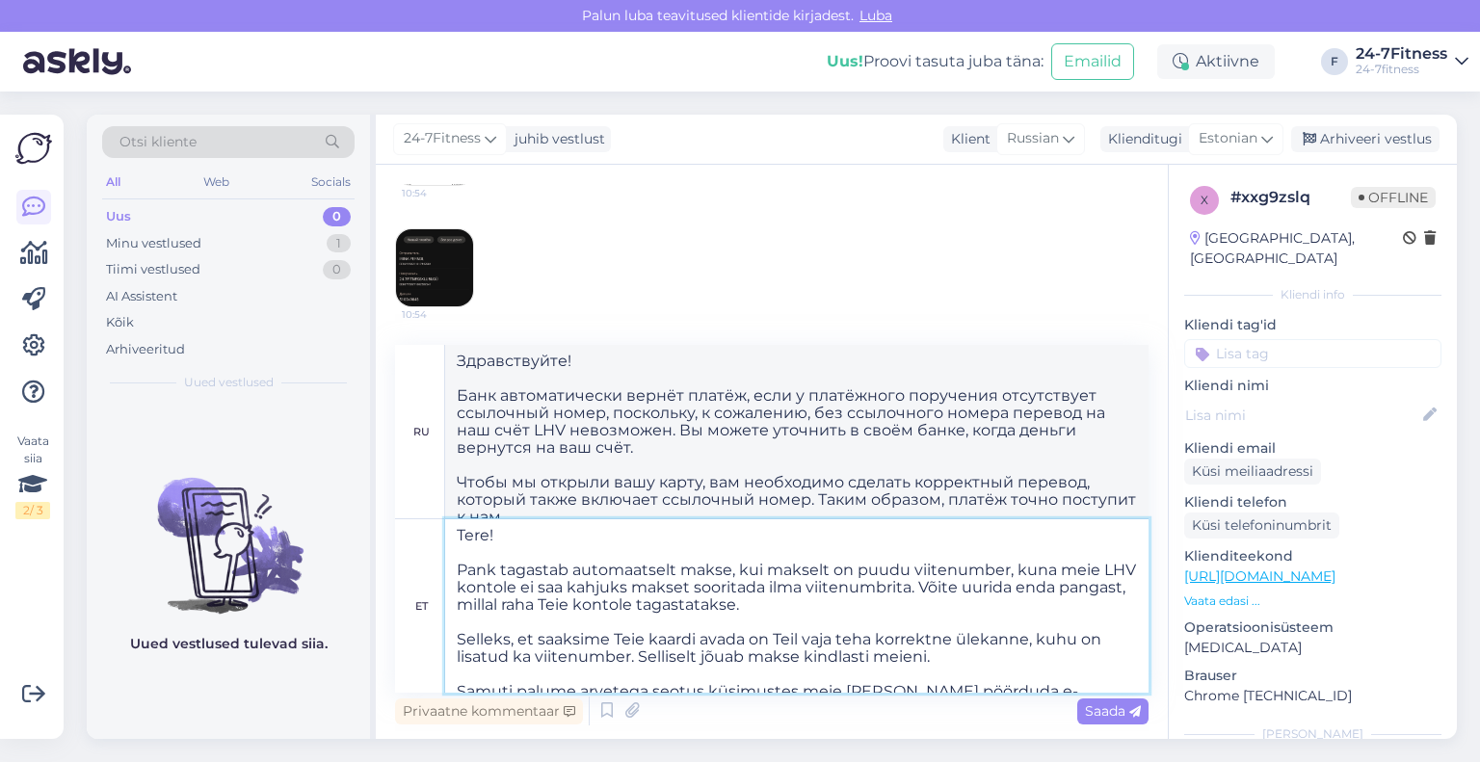
scroll to position [33, 0]
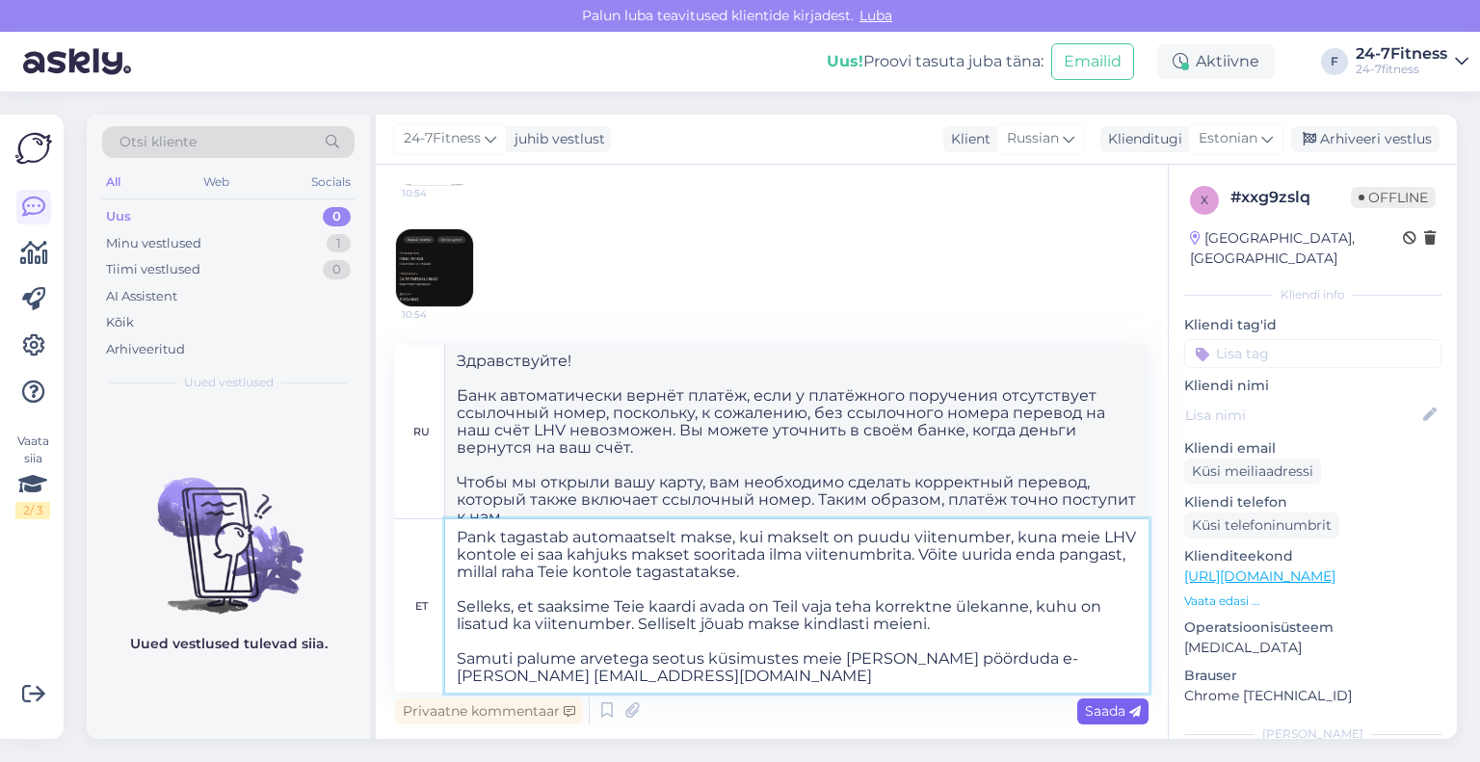
type textarea "Tere! Pank tagastab automaatselt makse, kui makselt on puudu viitenumber, kuna …"
click at [1112, 715] on span "Saada" at bounding box center [1113, 711] width 56 height 17
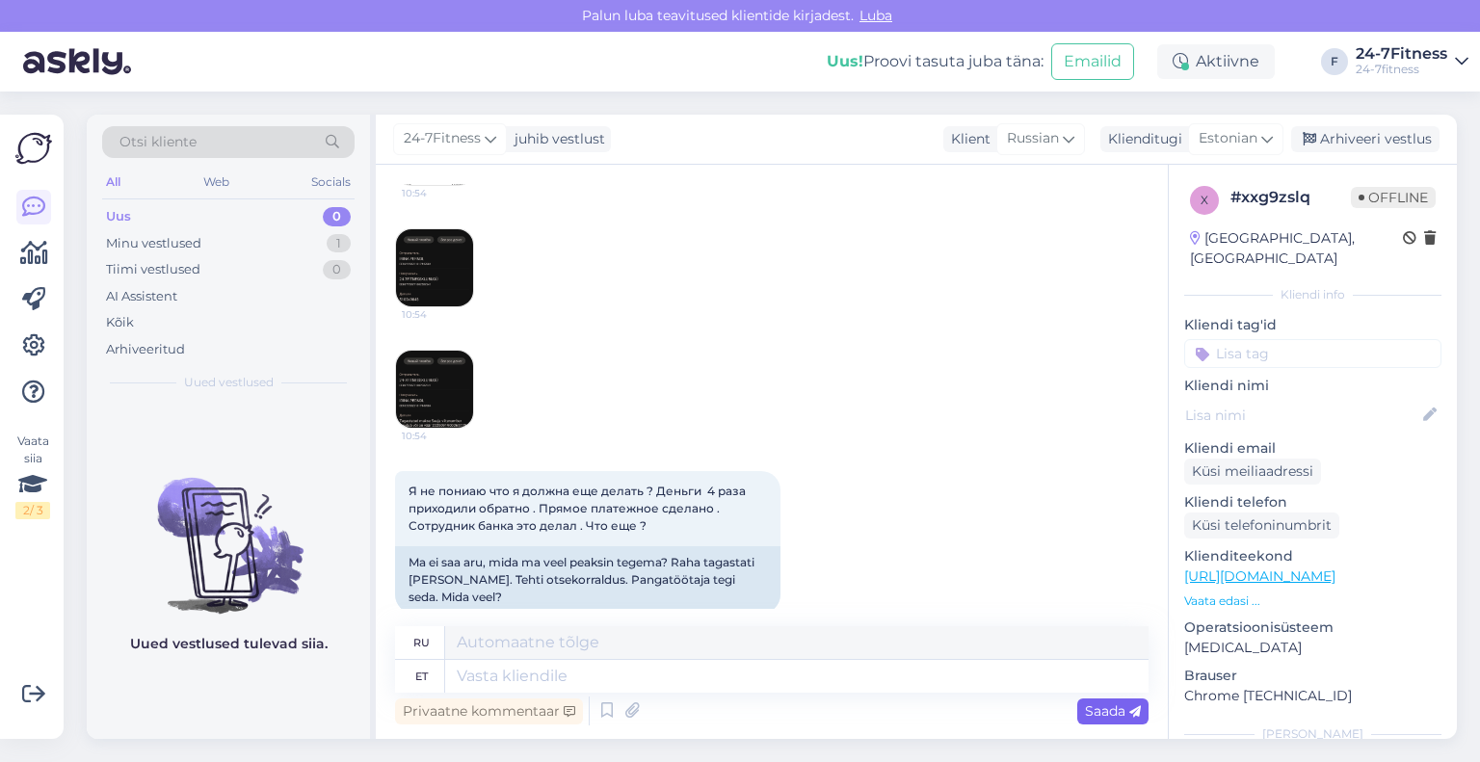
scroll to position [0, 0]
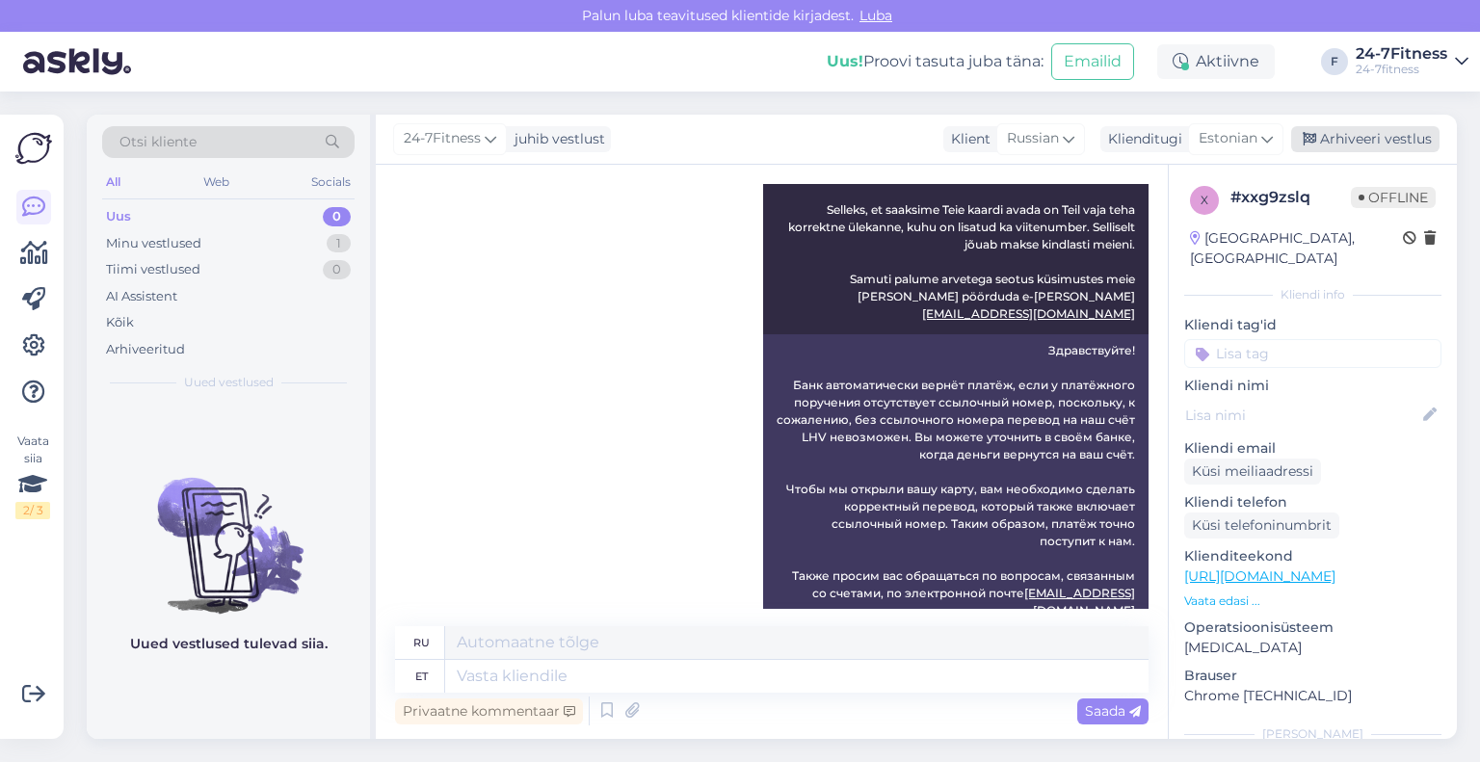
click at [1334, 148] on div "Arhiveeri vestlus" at bounding box center [1365, 139] width 148 height 26
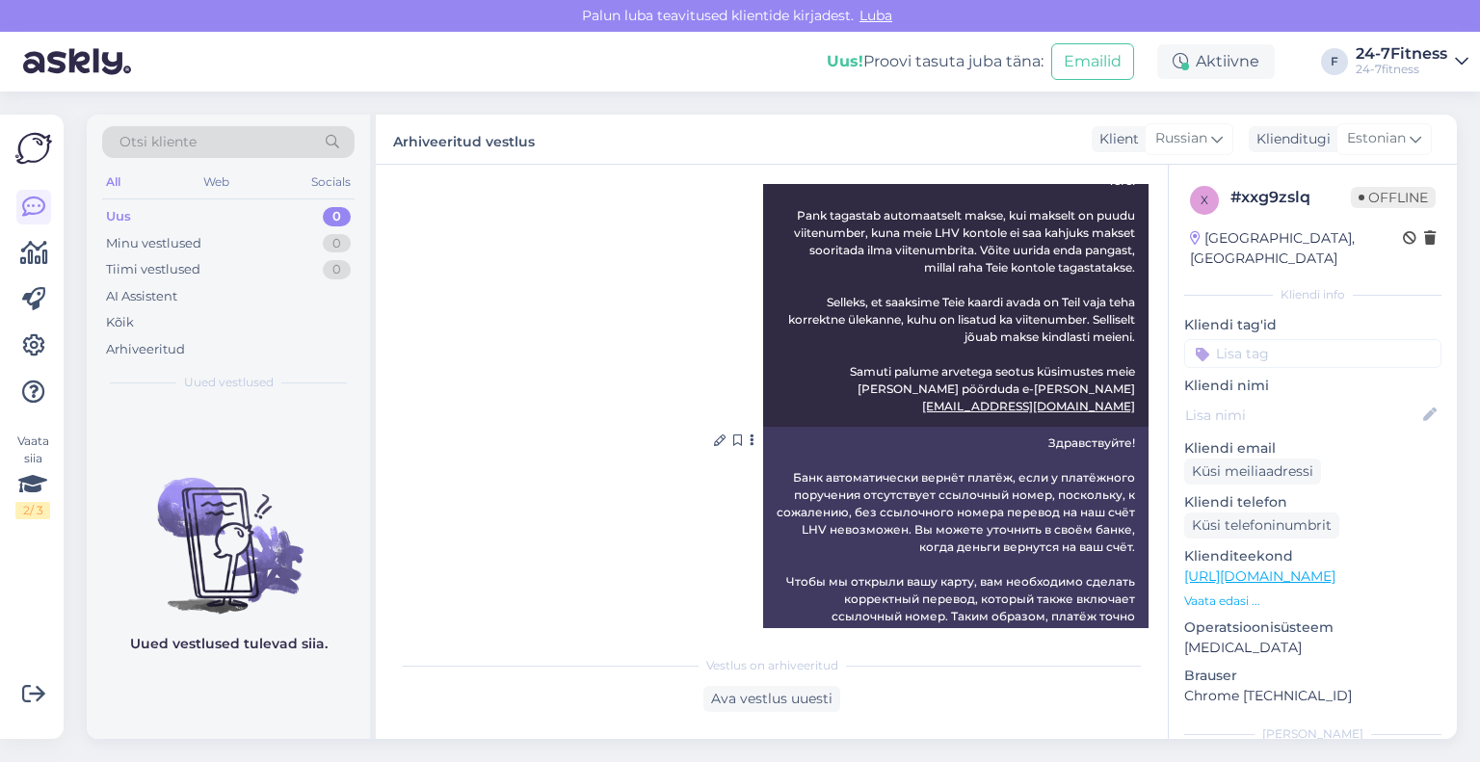
scroll to position [4522, 0]
